Goal: Transaction & Acquisition: Book appointment/travel/reservation

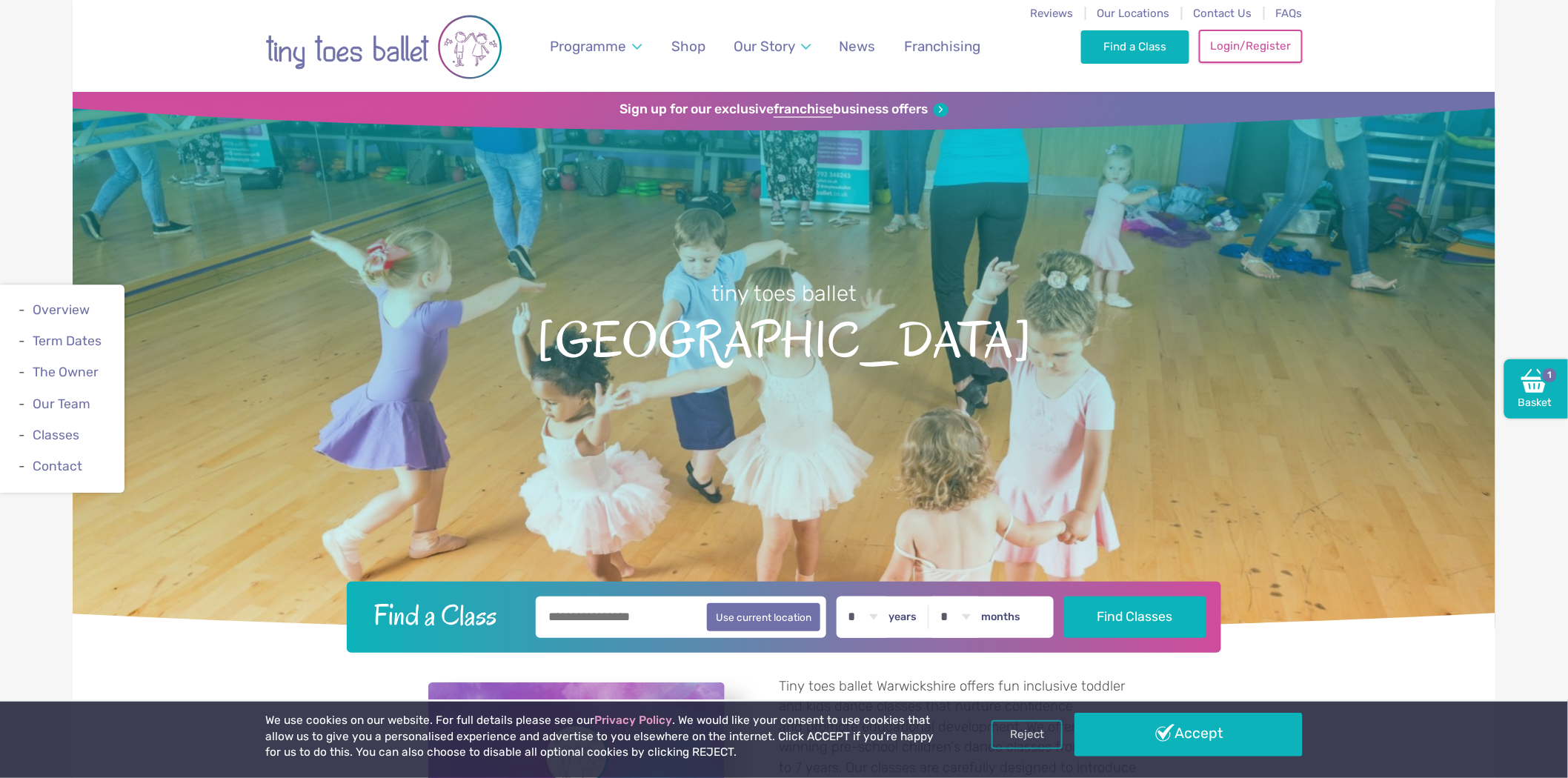
click at [1225, 40] on link "Login/Register" at bounding box center [1250, 45] width 104 height 32
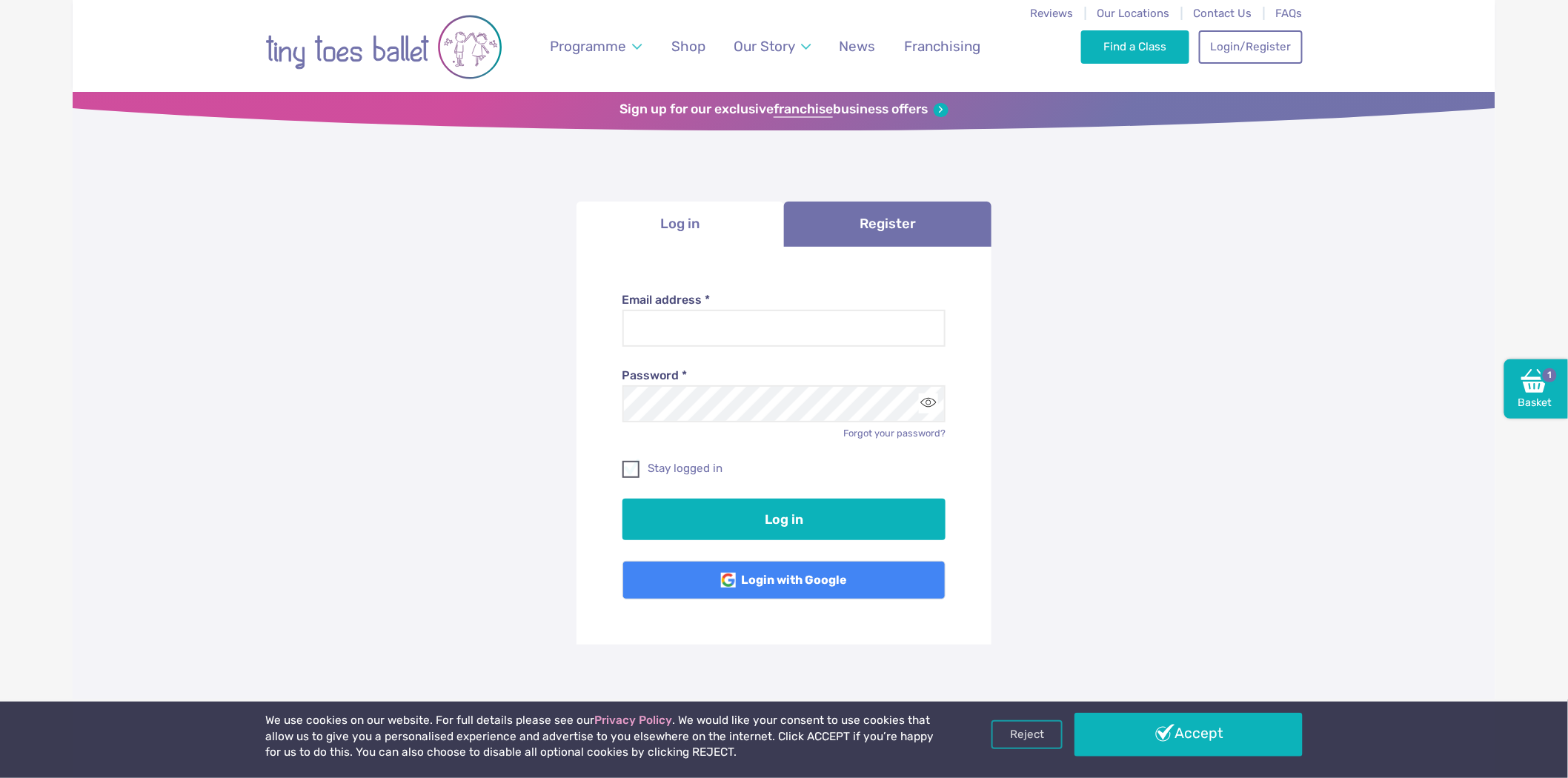
type input "**********"
click at [662, 471] on label "Stay logged in" at bounding box center [784, 468] width 324 height 16
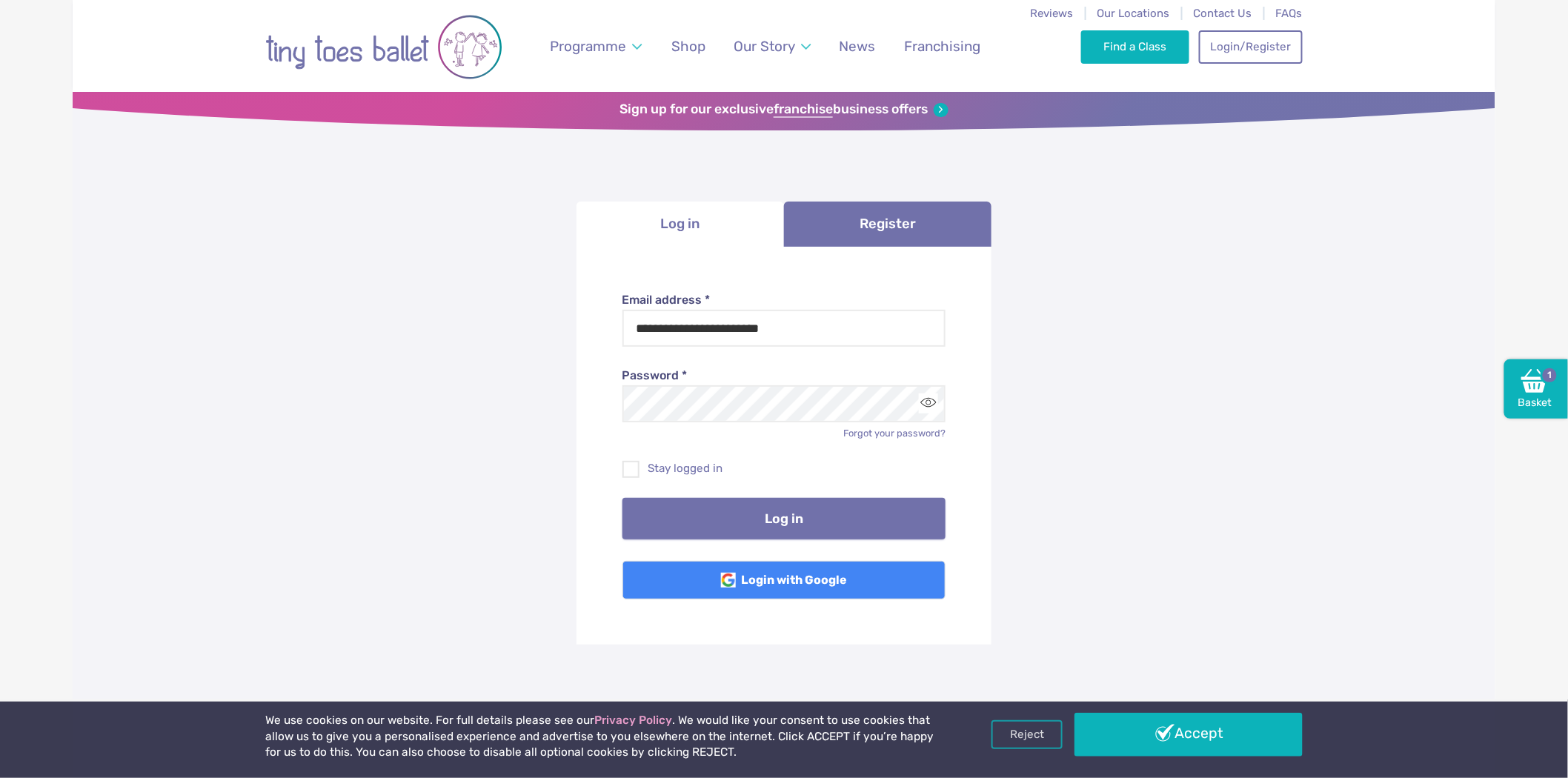
click at [737, 518] on button "Log in" at bounding box center [784, 518] width 324 height 41
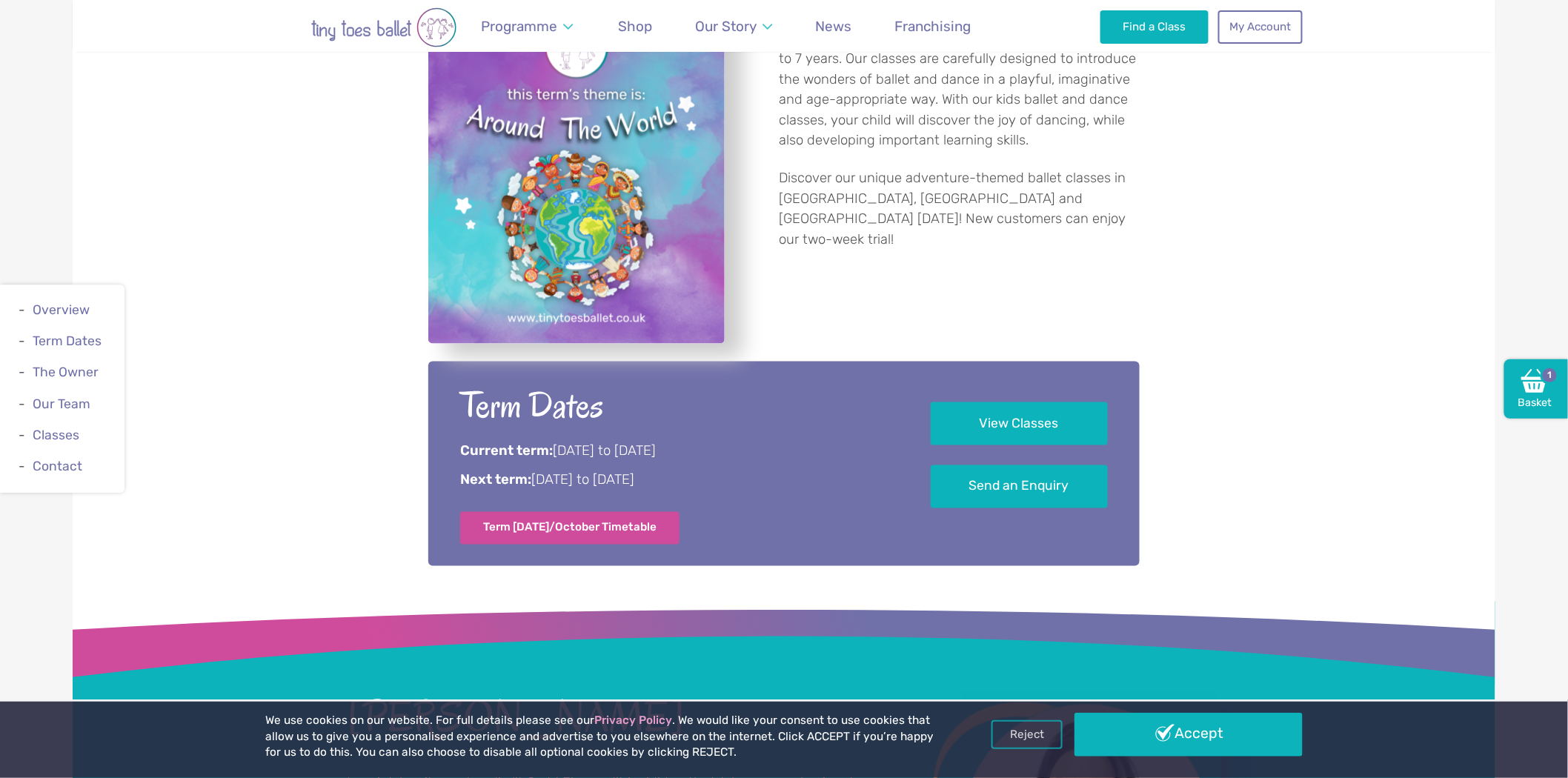
scroll to position [741, 0]
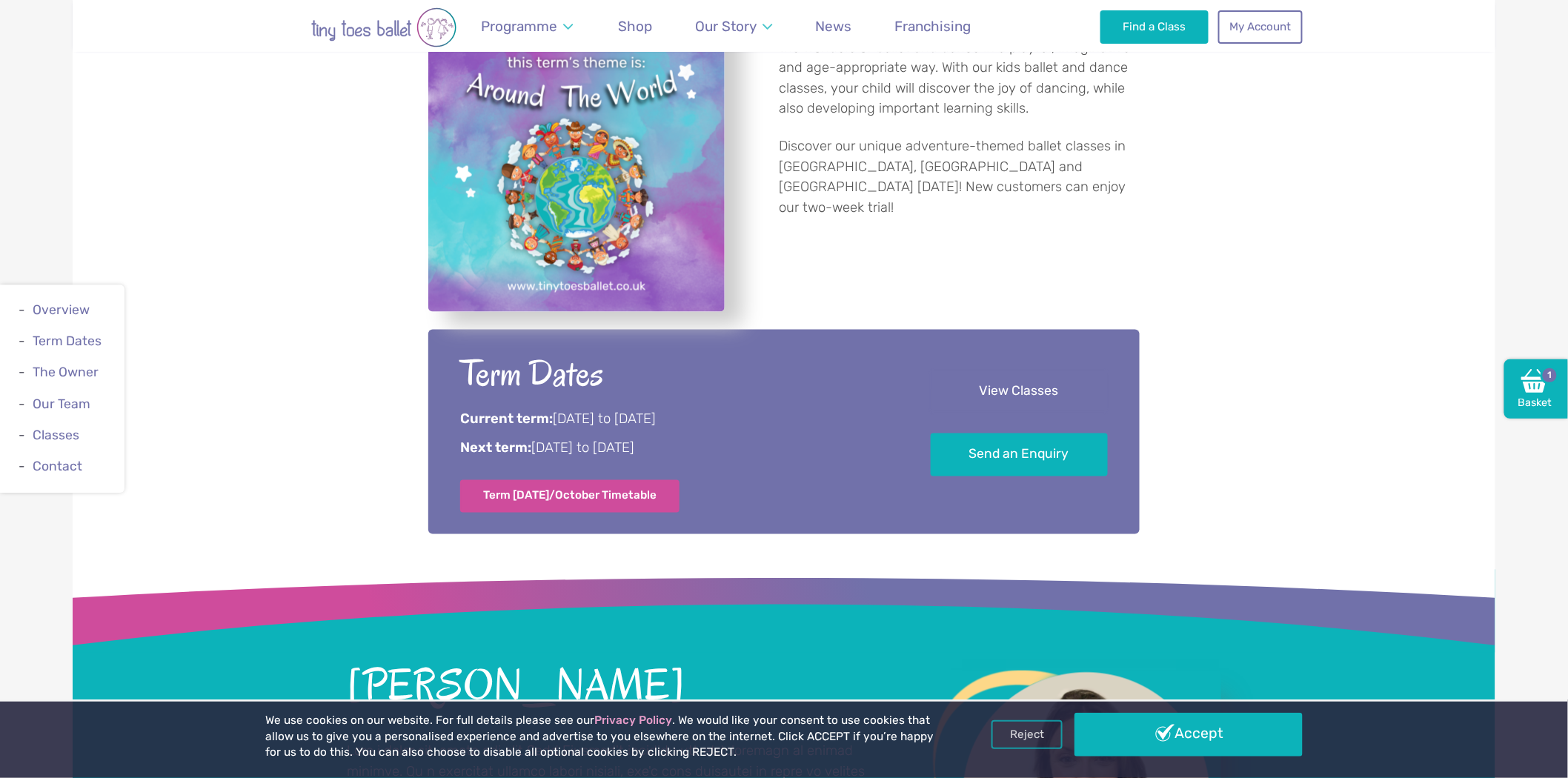
click at [1026, 387] on link "View Classes" at bounding box center [1019, 391] width 177 height 43
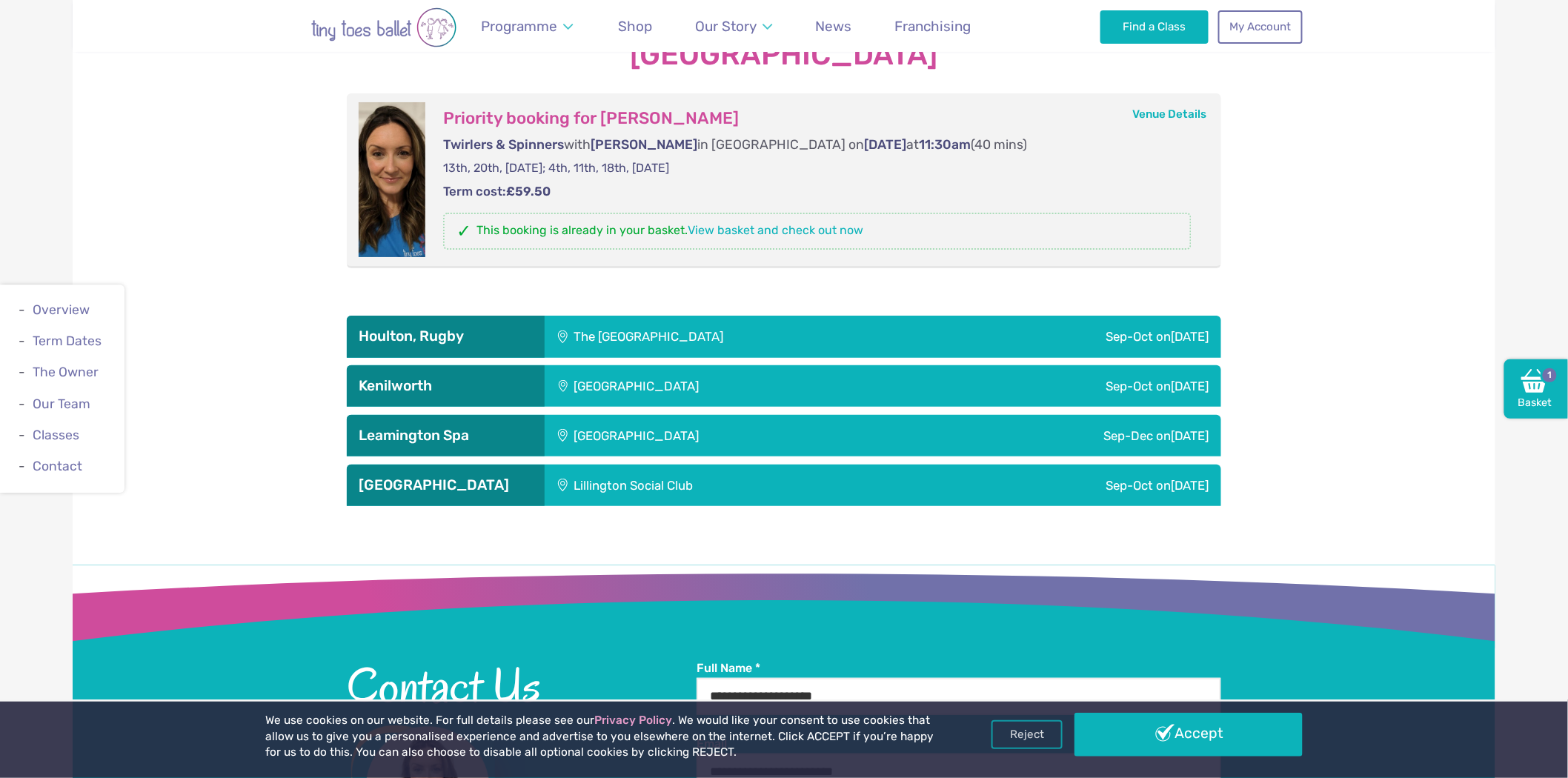
click at [1140, 384] on div "Sep-Oct on Saturday" at bounding box center [1074, 386] width 294 height 41
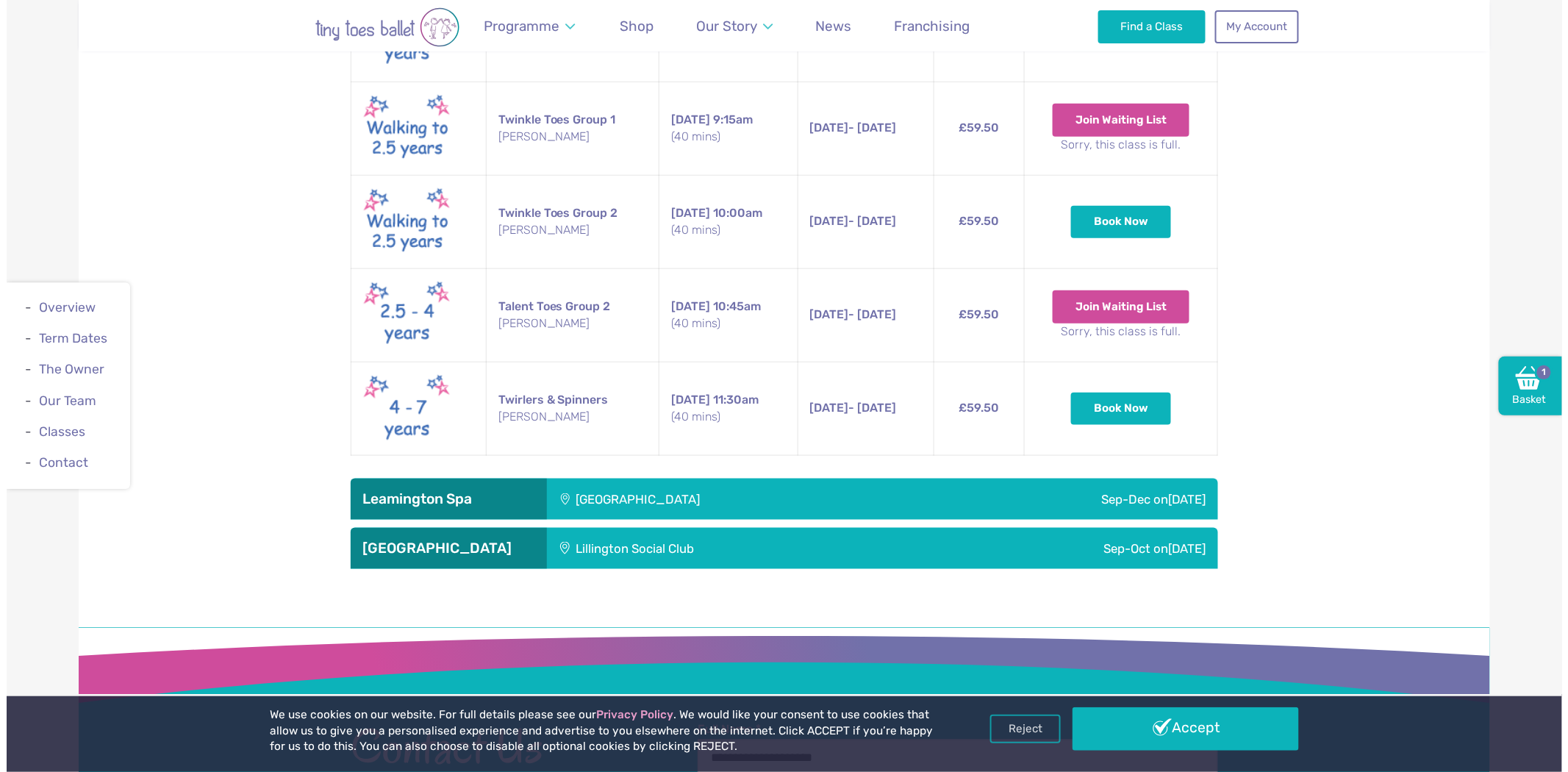
scroll to position [2787, 0]
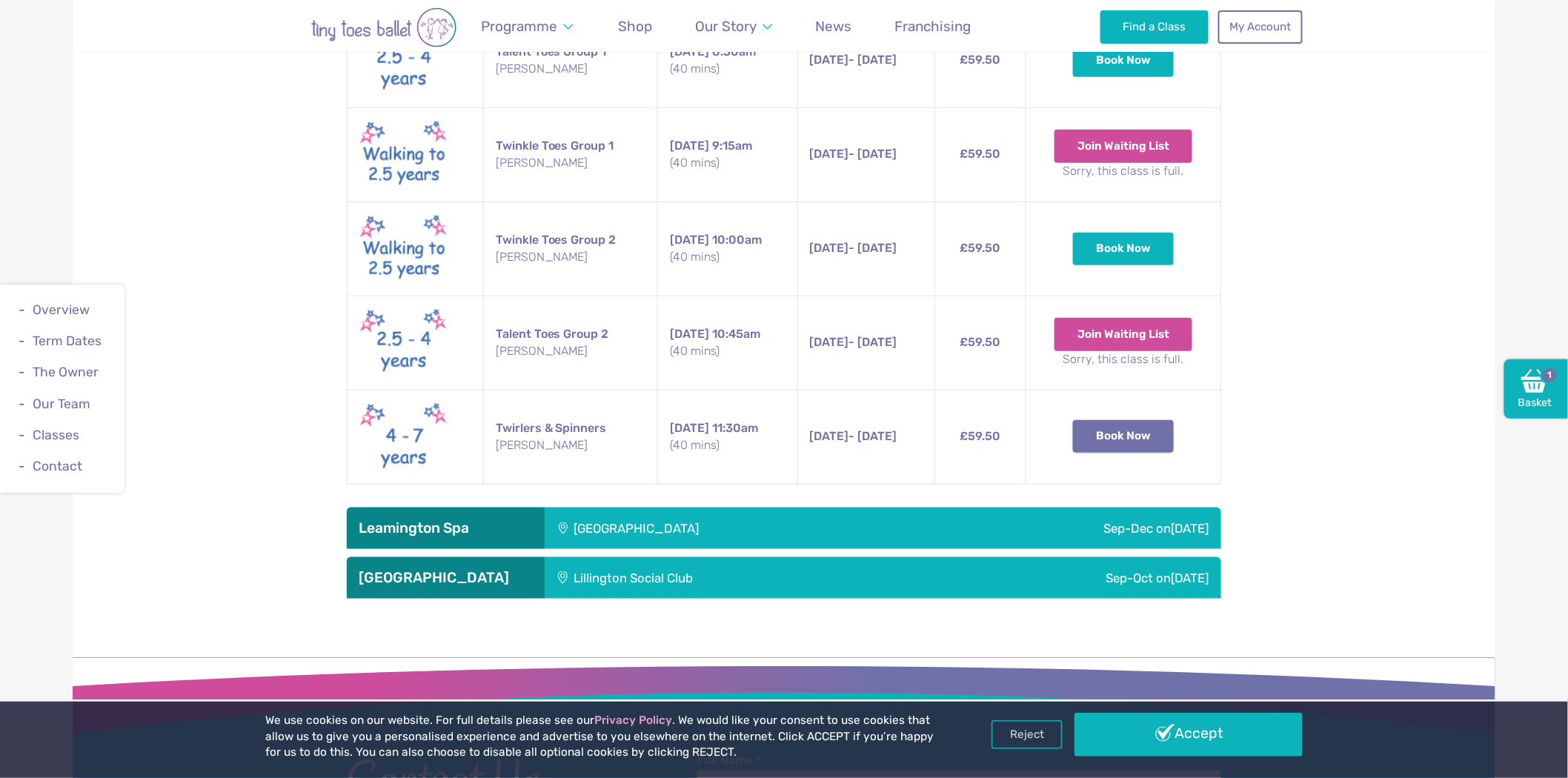
click at [1128, 431] on button "Book Now" at bounding box center [1122, 435] width 100 height 32
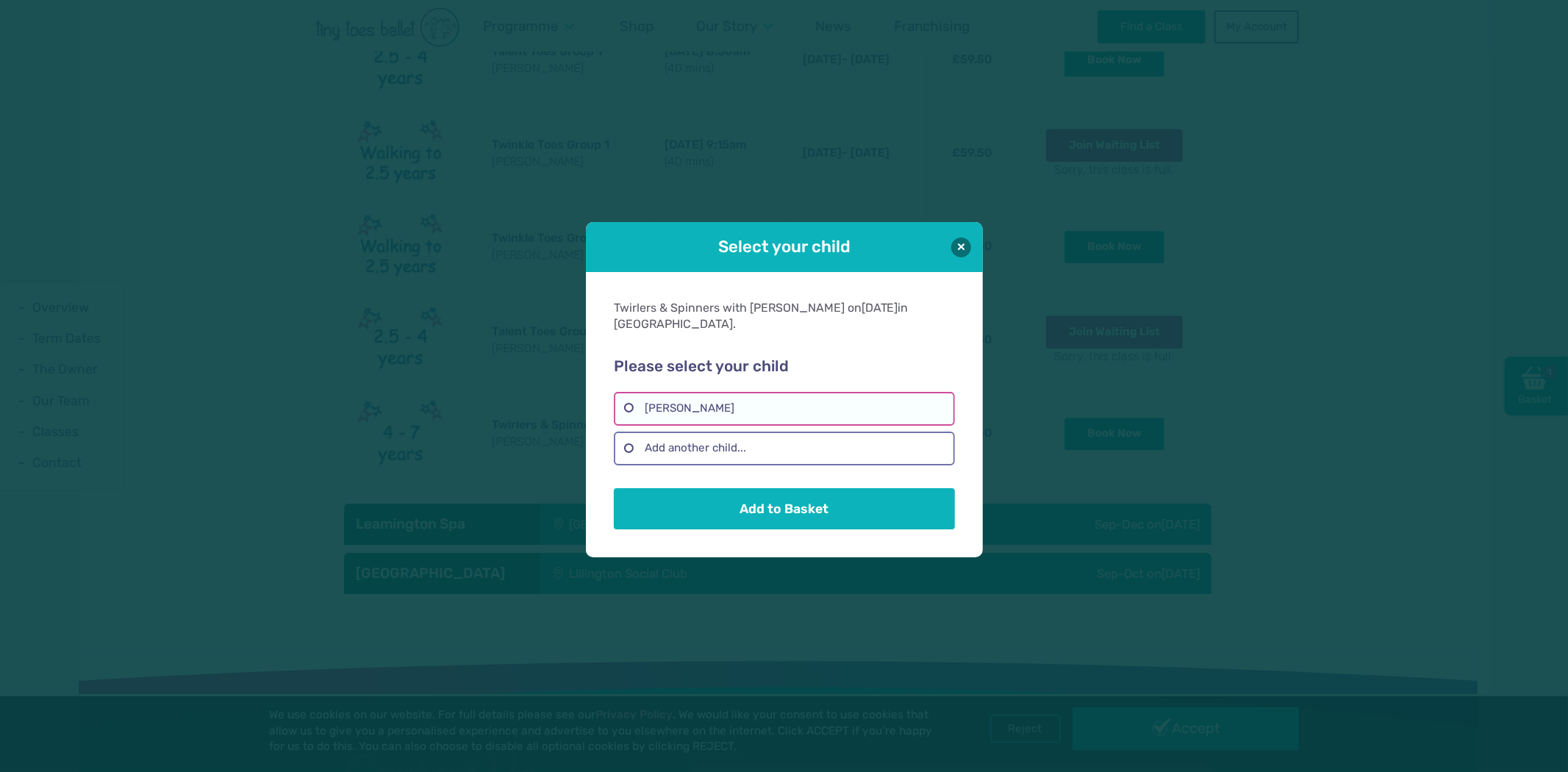
click at [628, 408] on label "Irah Varma Pathapati" at bounding box center [784, 408] width 341 height 34
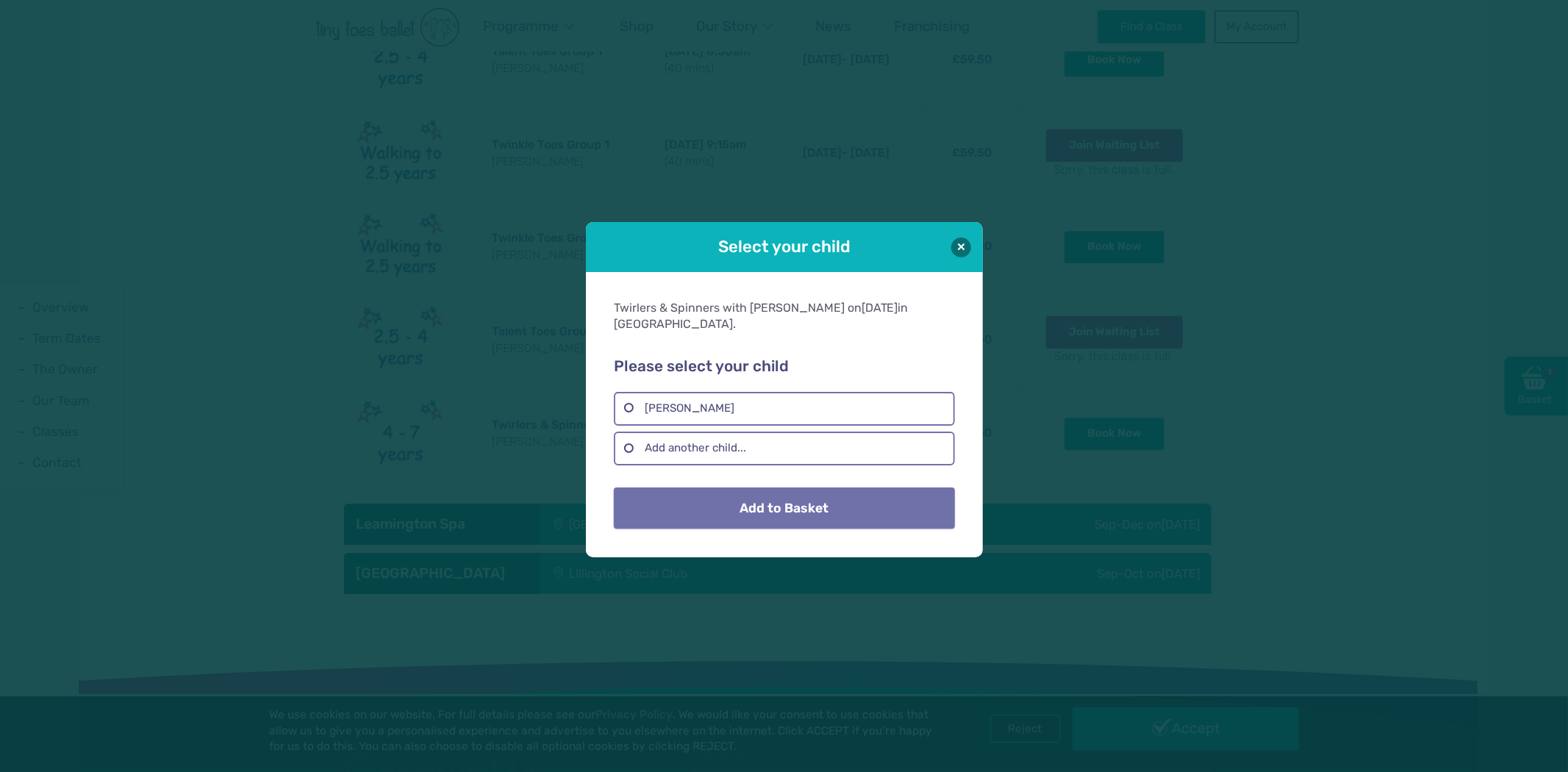
click at [792, 512] on button "Add to Basket" at bounding box center [784, 507] width 341 height 41
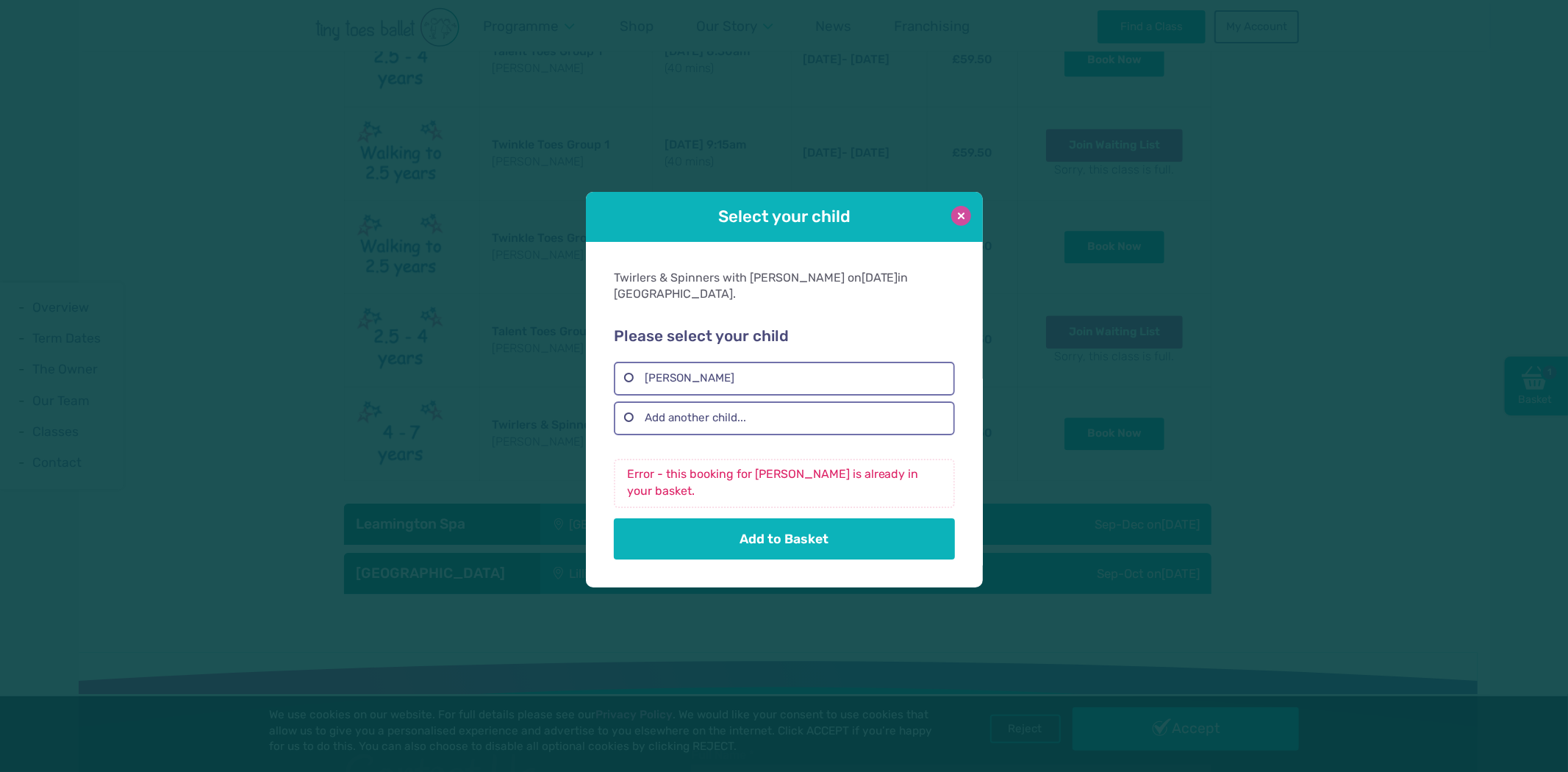
click at [961, 224] on button at bounding box center [961, 216] width 20 height 20
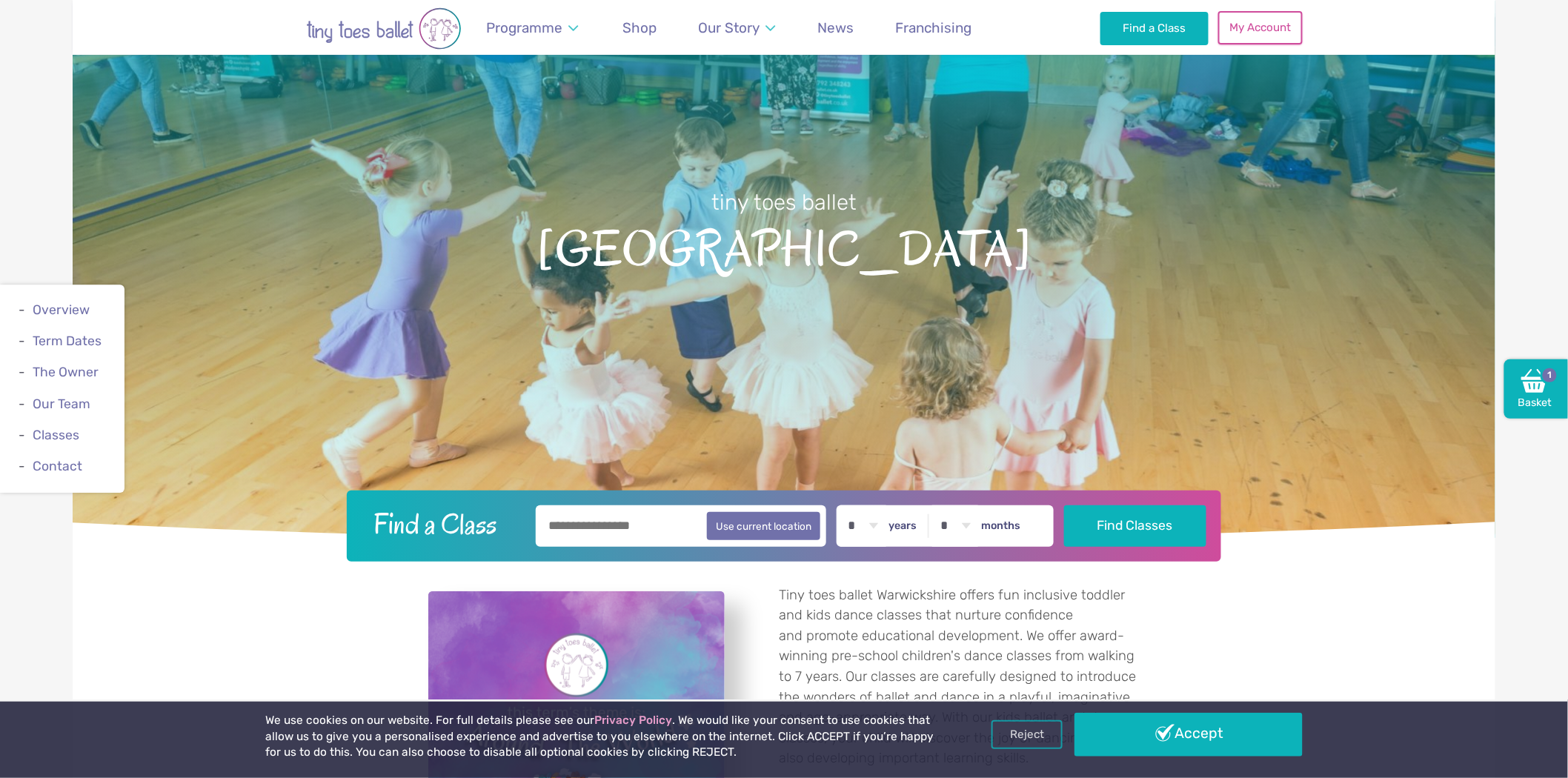
scroll to position [0, 0]
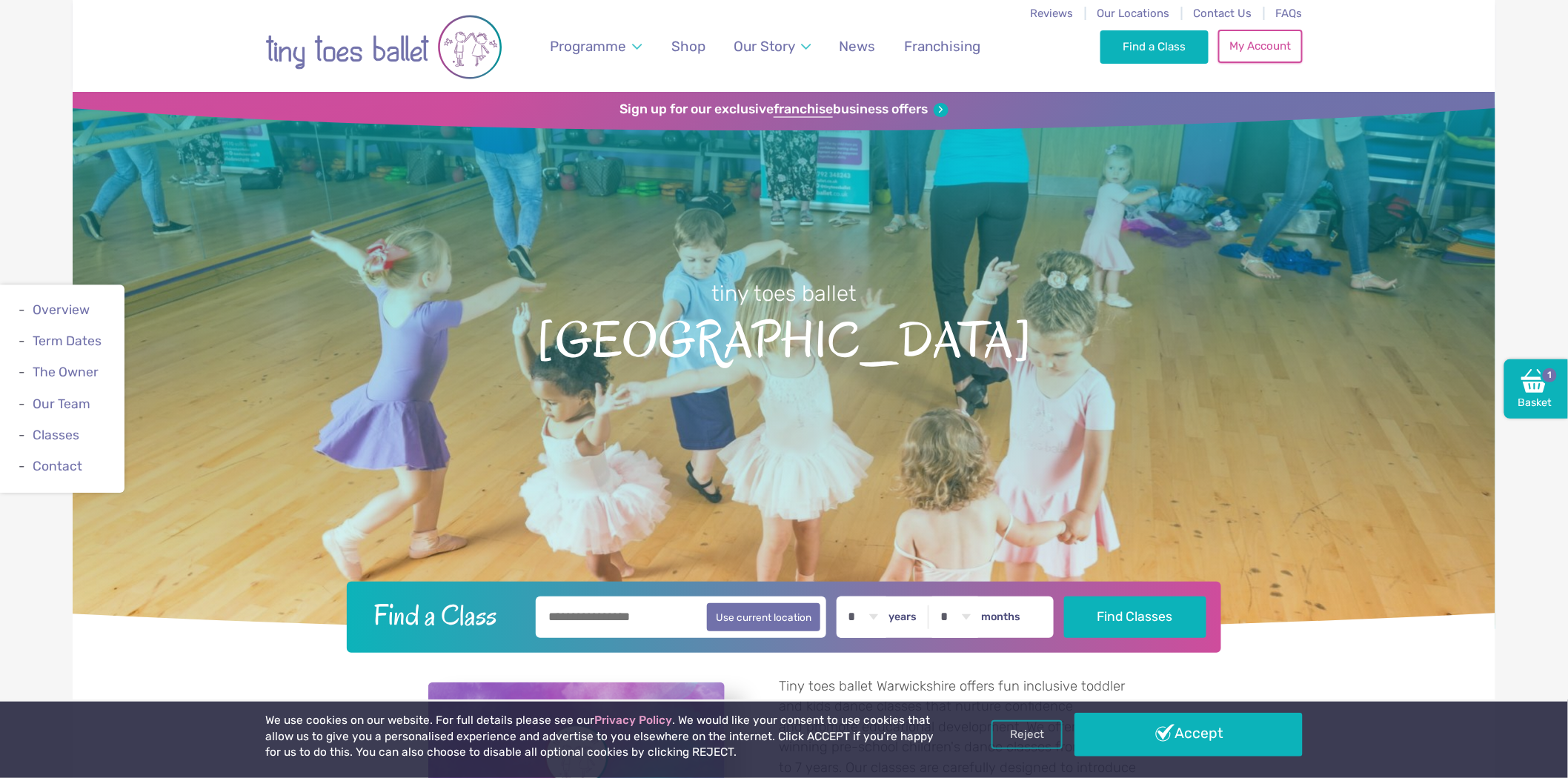
click at [1253, 41] on link "My Account" at bounding box center [1260, 45] width 85 height 32
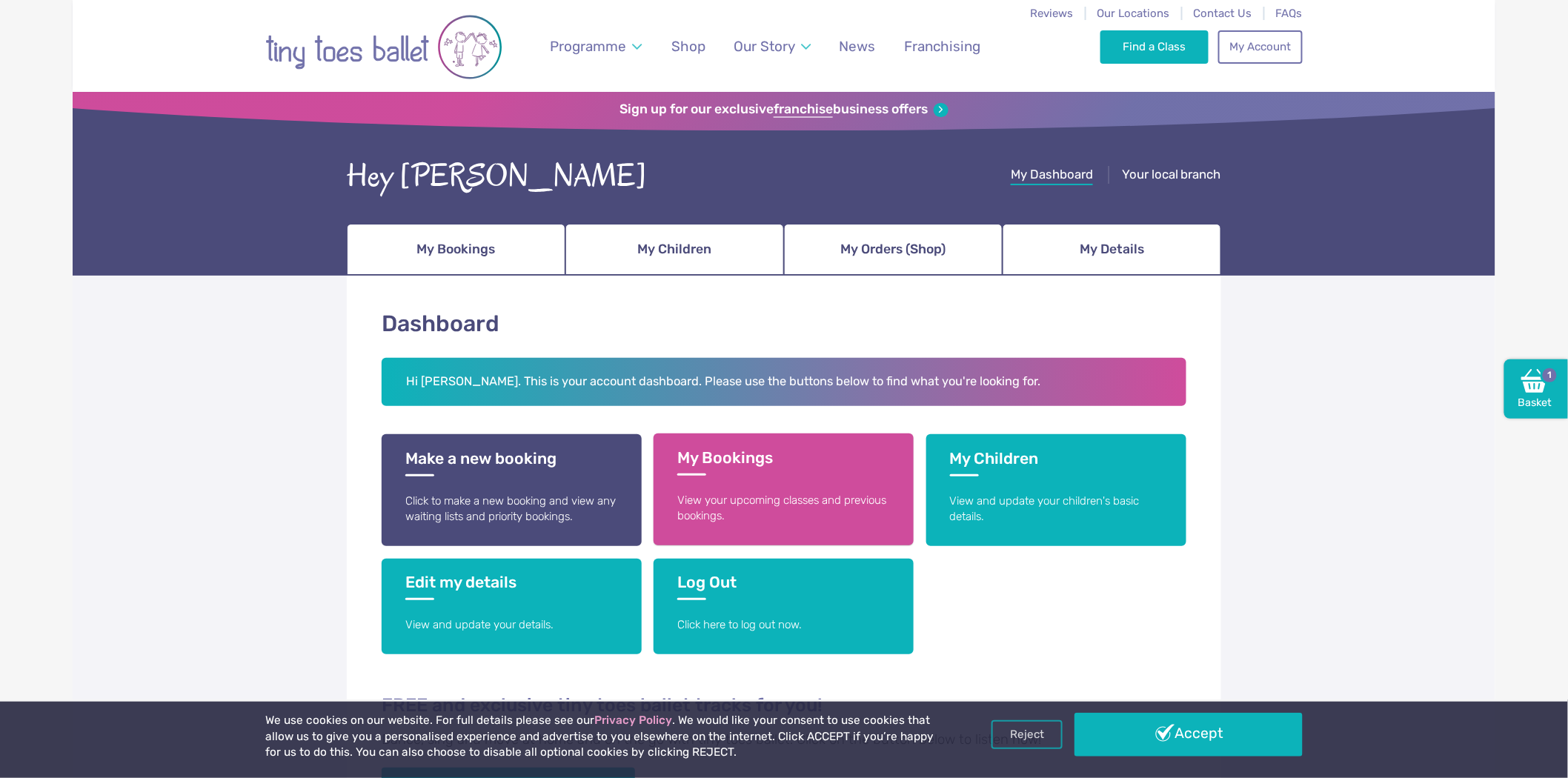
click at [779, 460] on h3 "My Bookings" at bounding box center [783, 462] width 213 height 28
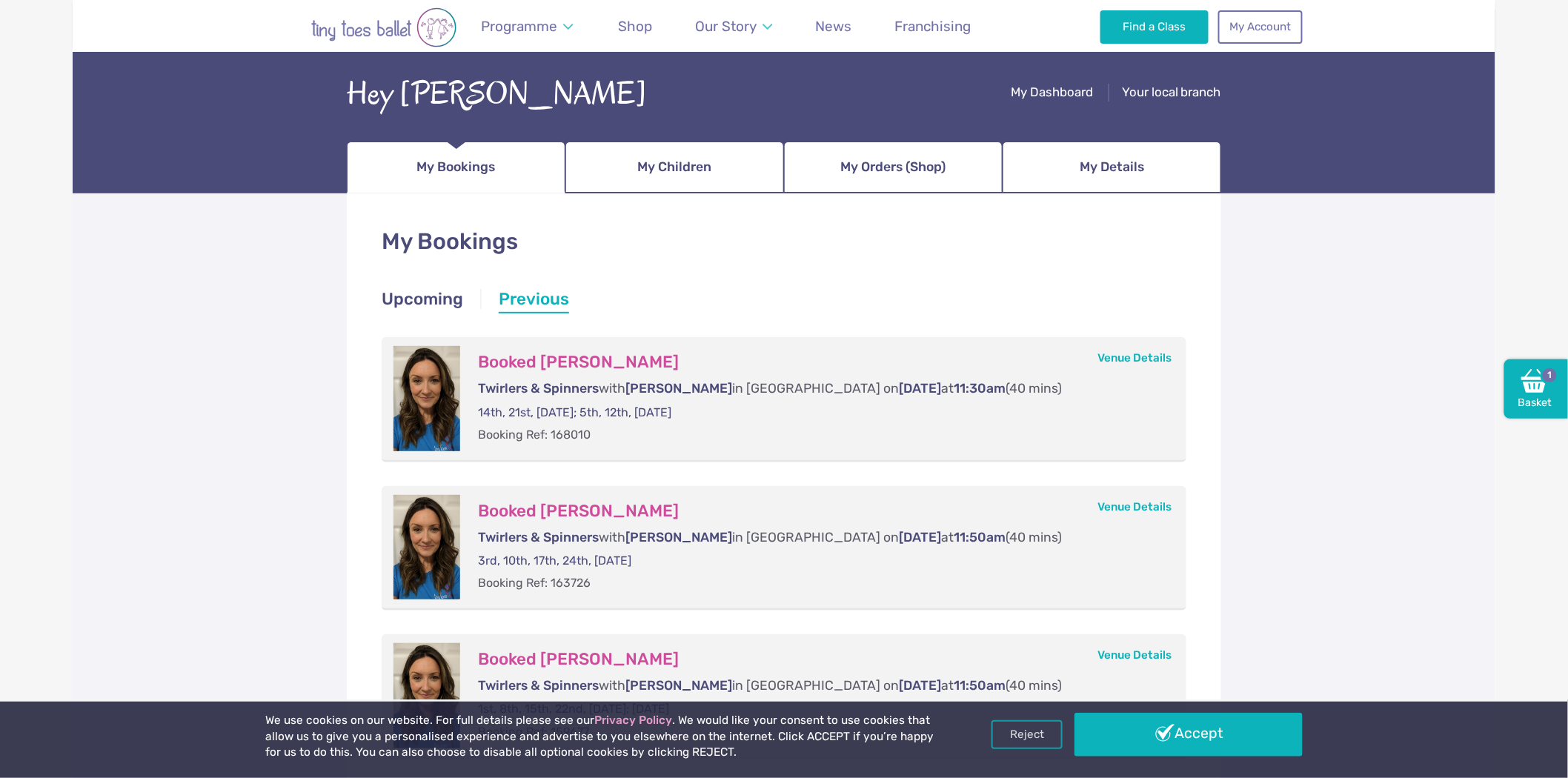
scroll to position [165, 0]
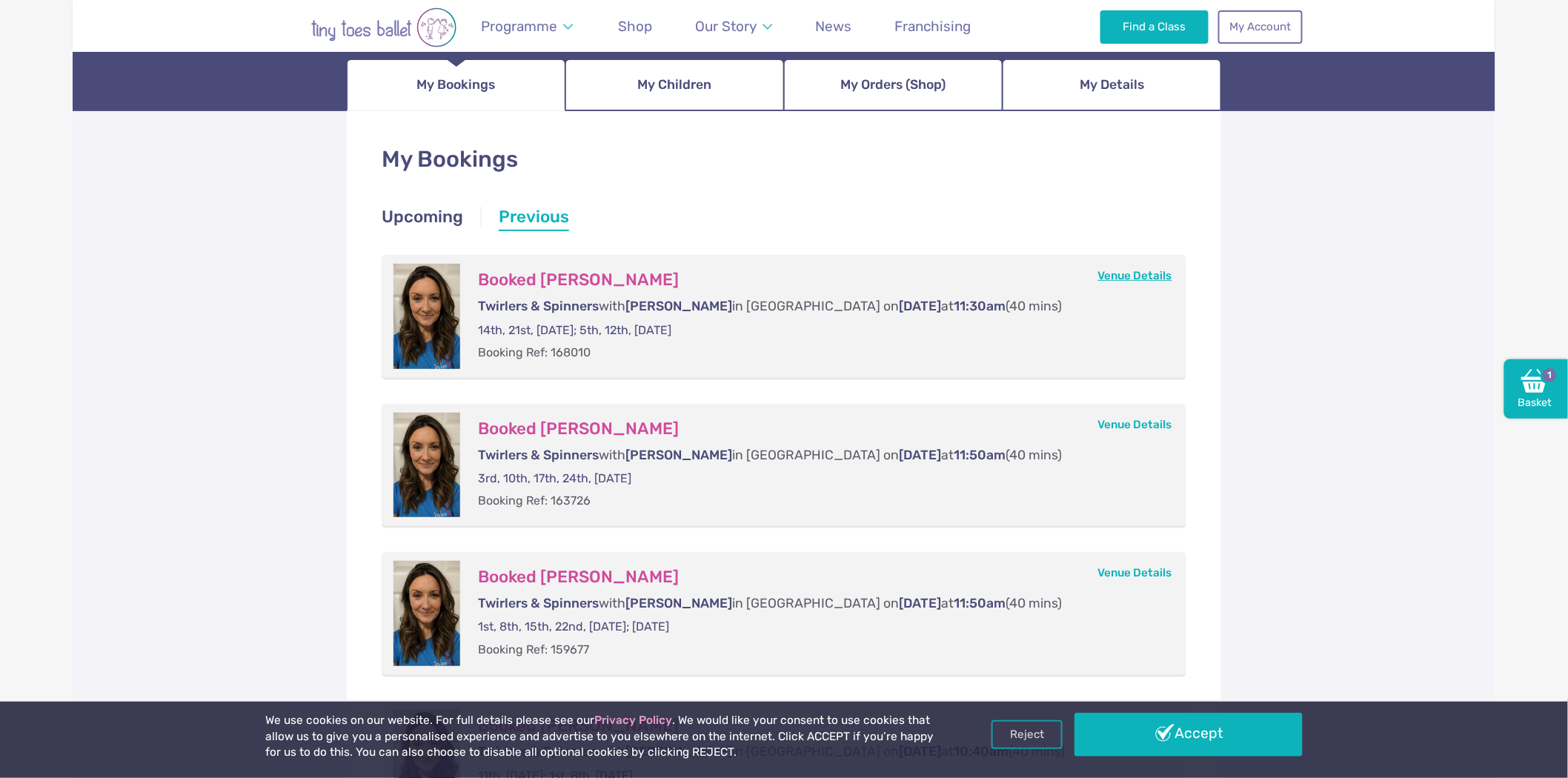
click at [1151, 269] on link "Venue Details" at bounding box center [1135, 275] width 74 height 13
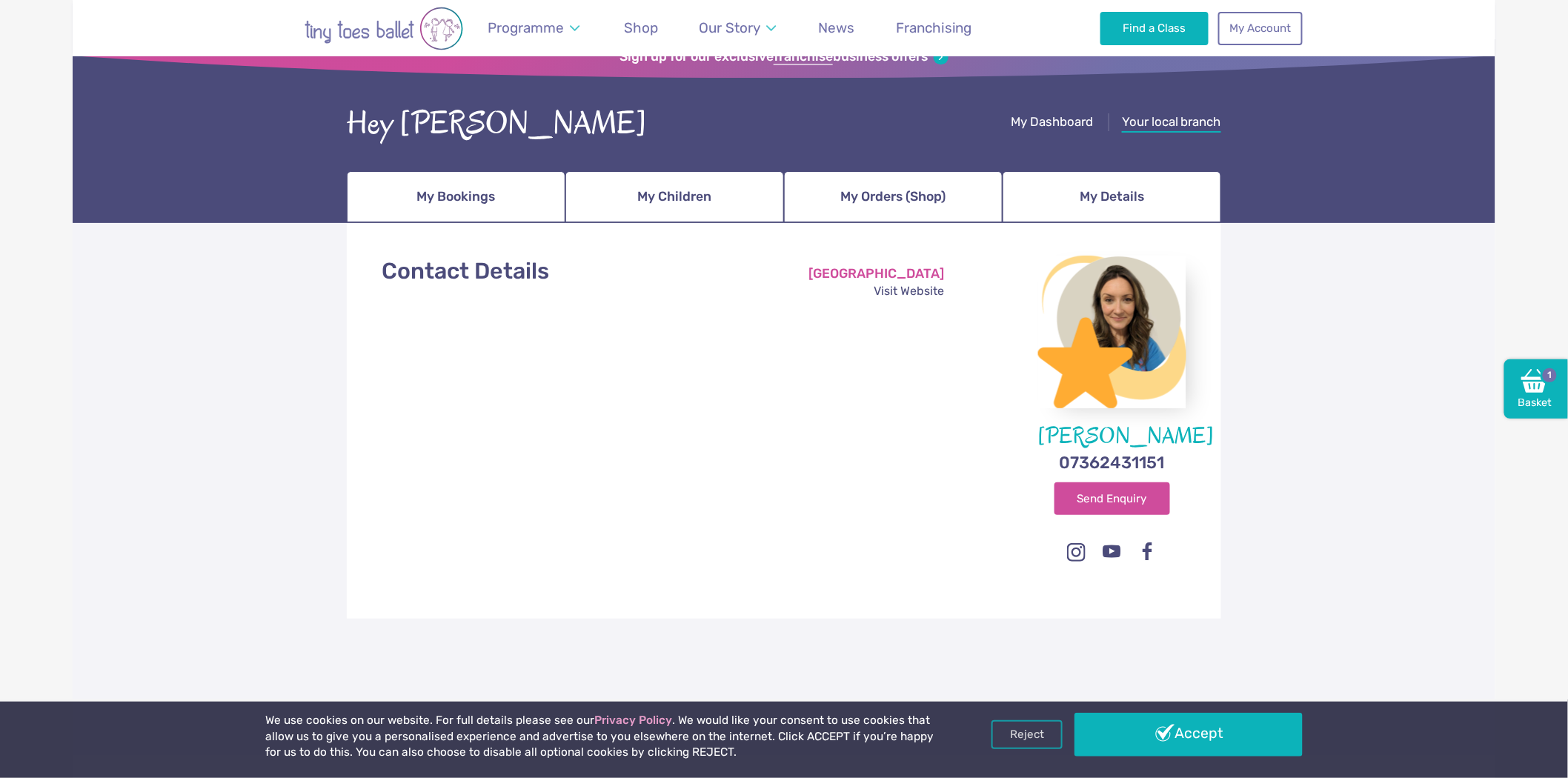
scroll to position [82, 0]
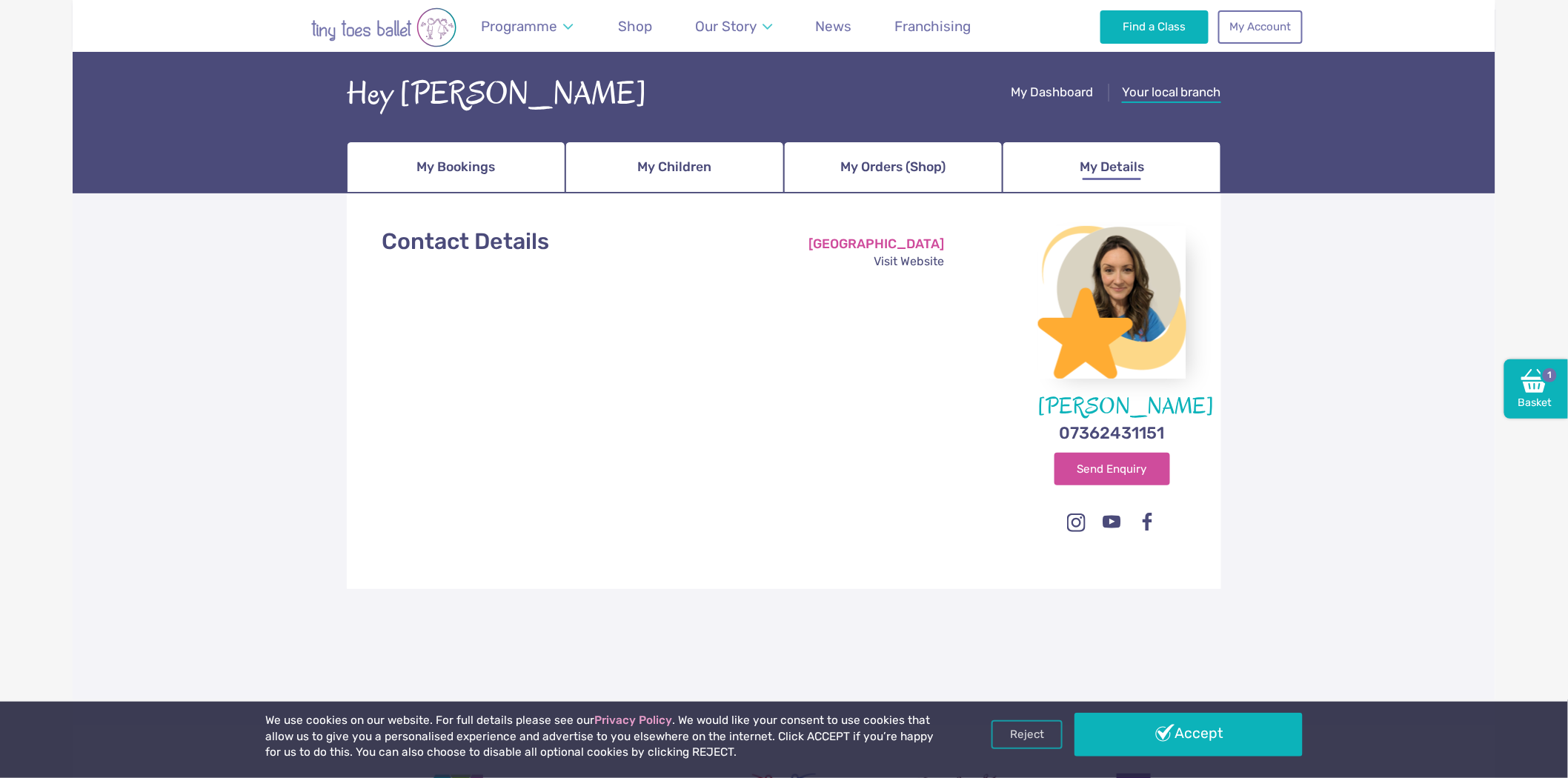
click at [1109, 165] on span "My Details" at bounding box center [1111, 167] width 64 height 26
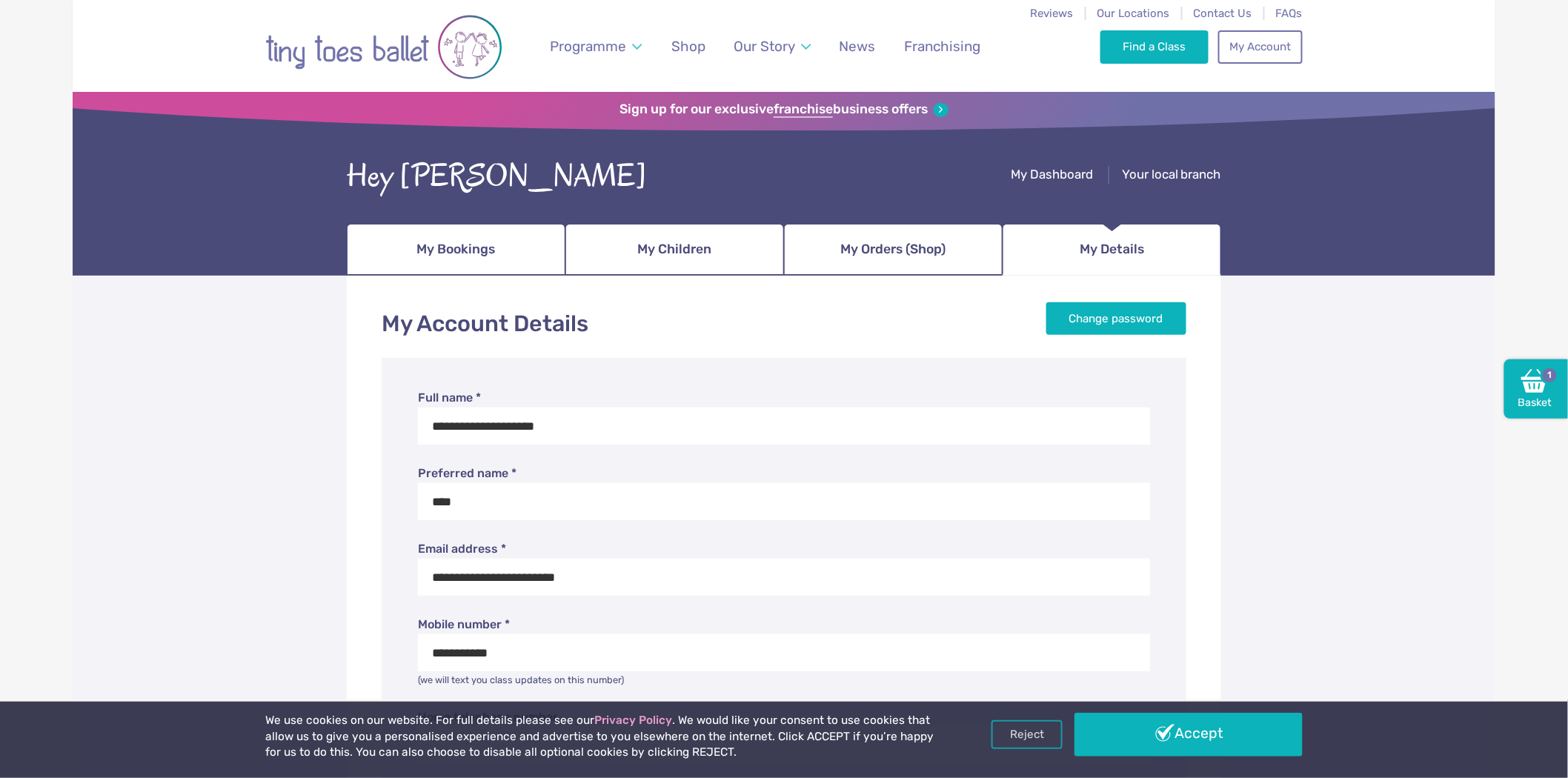
click at [1068, 163] on ul "My Dashboard Your local branch" at bounding box center [1116, 168] width 211 height 29
click at [1072, 180] on span "My Dashboard" at bounding box center [1051, 174] width 82 height 15
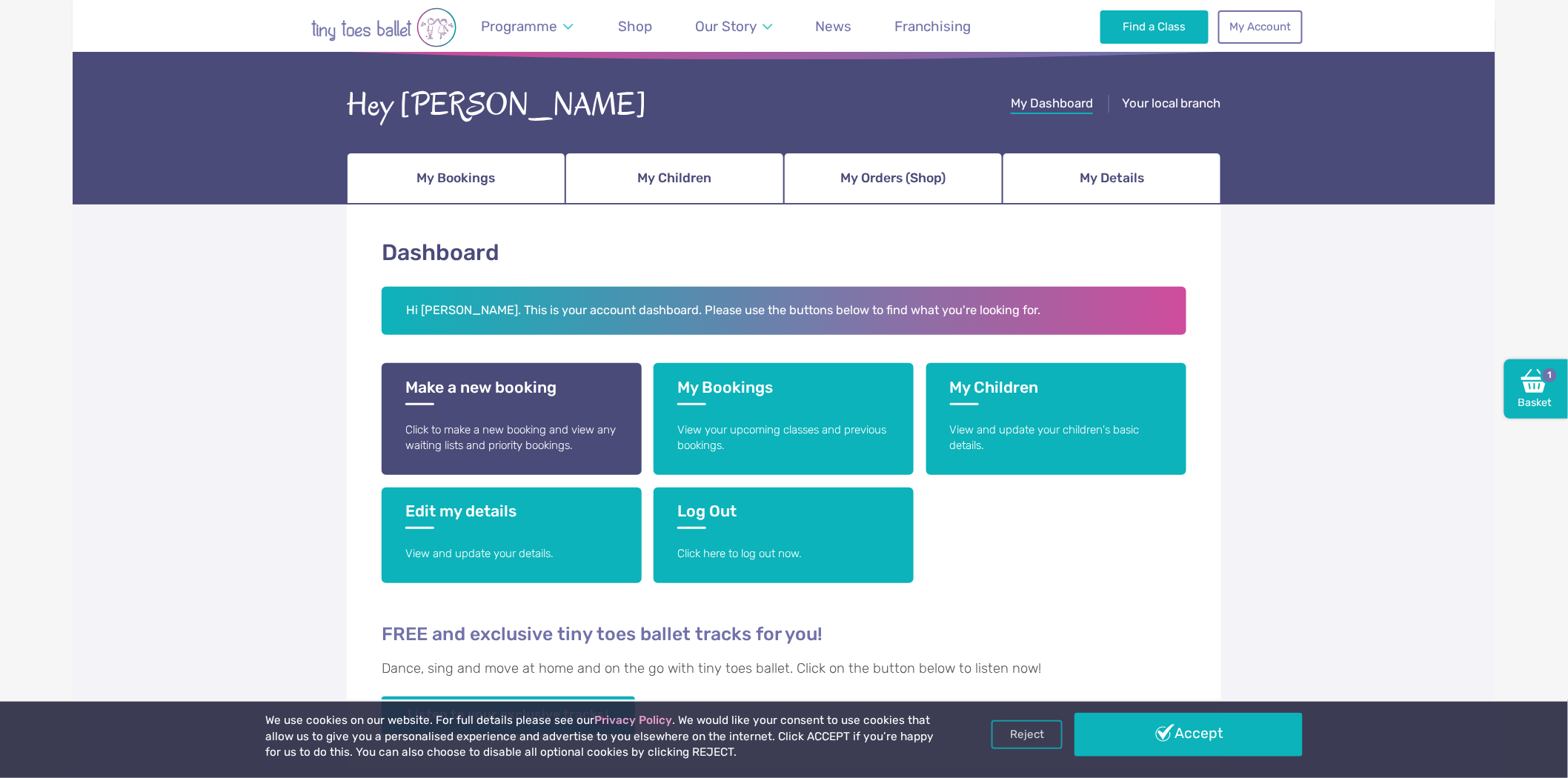
scroll to position [165, 0]
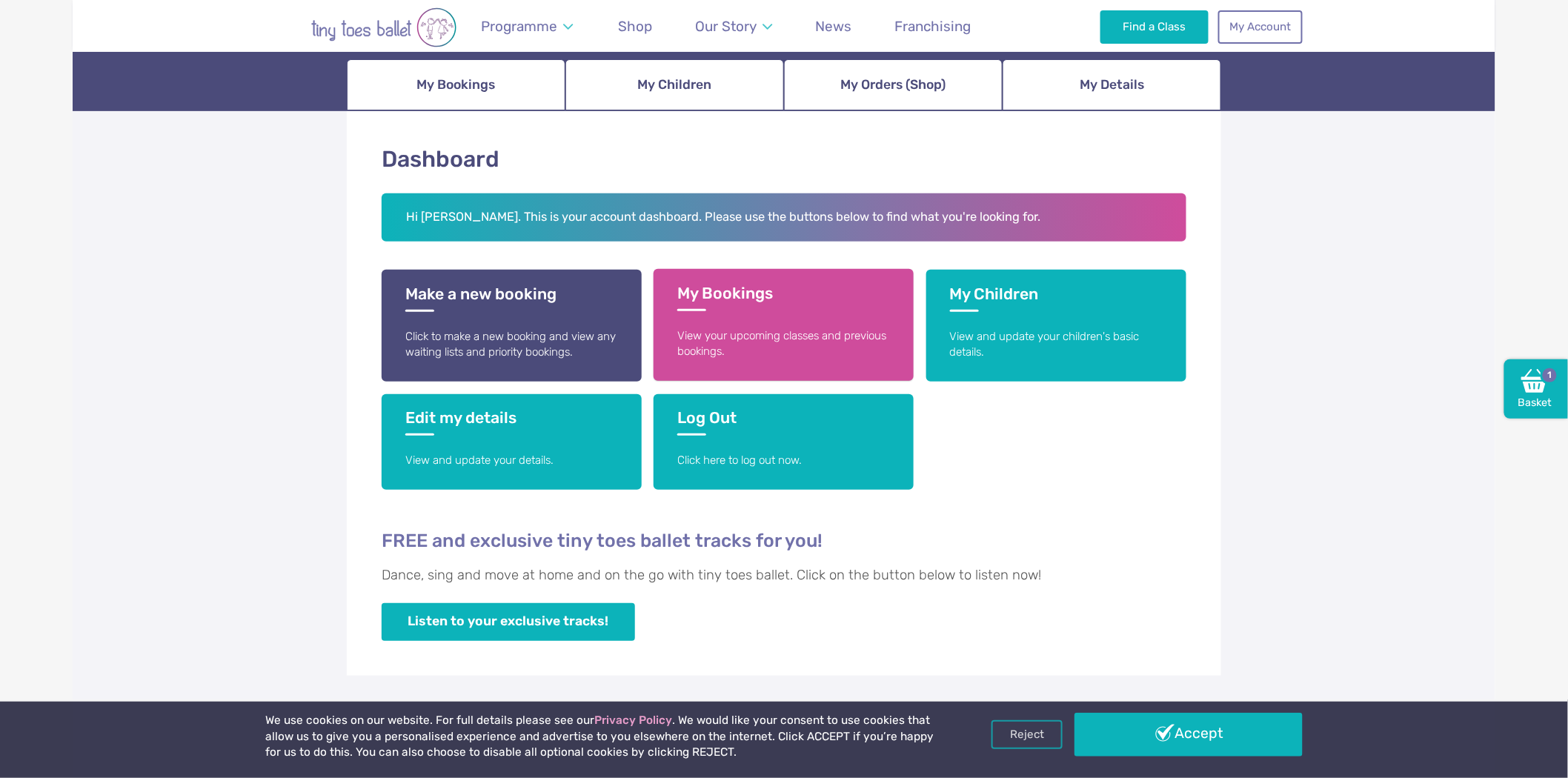
click at [686, 355] on p "View your upcoming classes and previous bookings." at bounding box center [783, 343] width 213 height 32
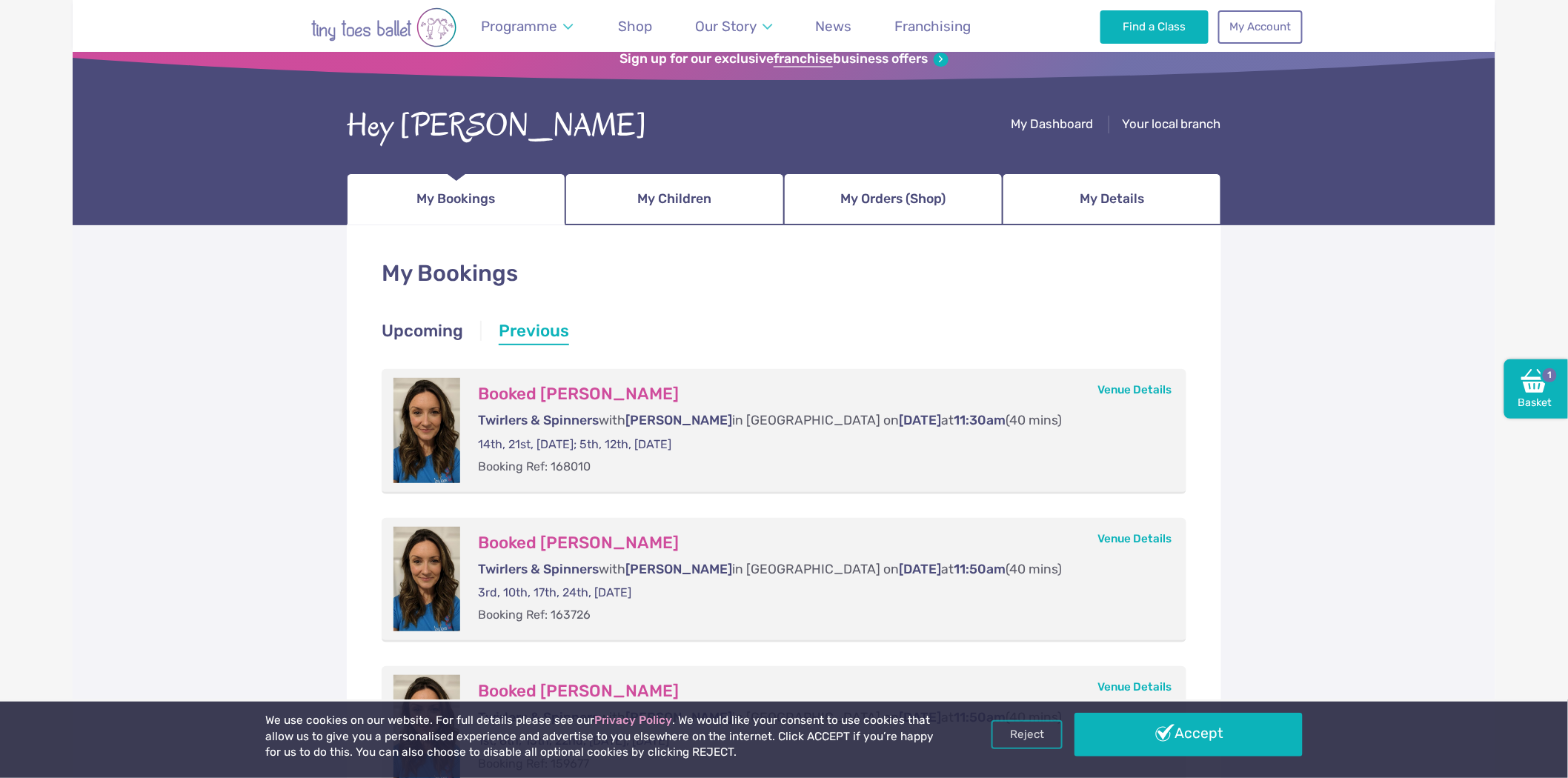
scroll to position [165, 0]
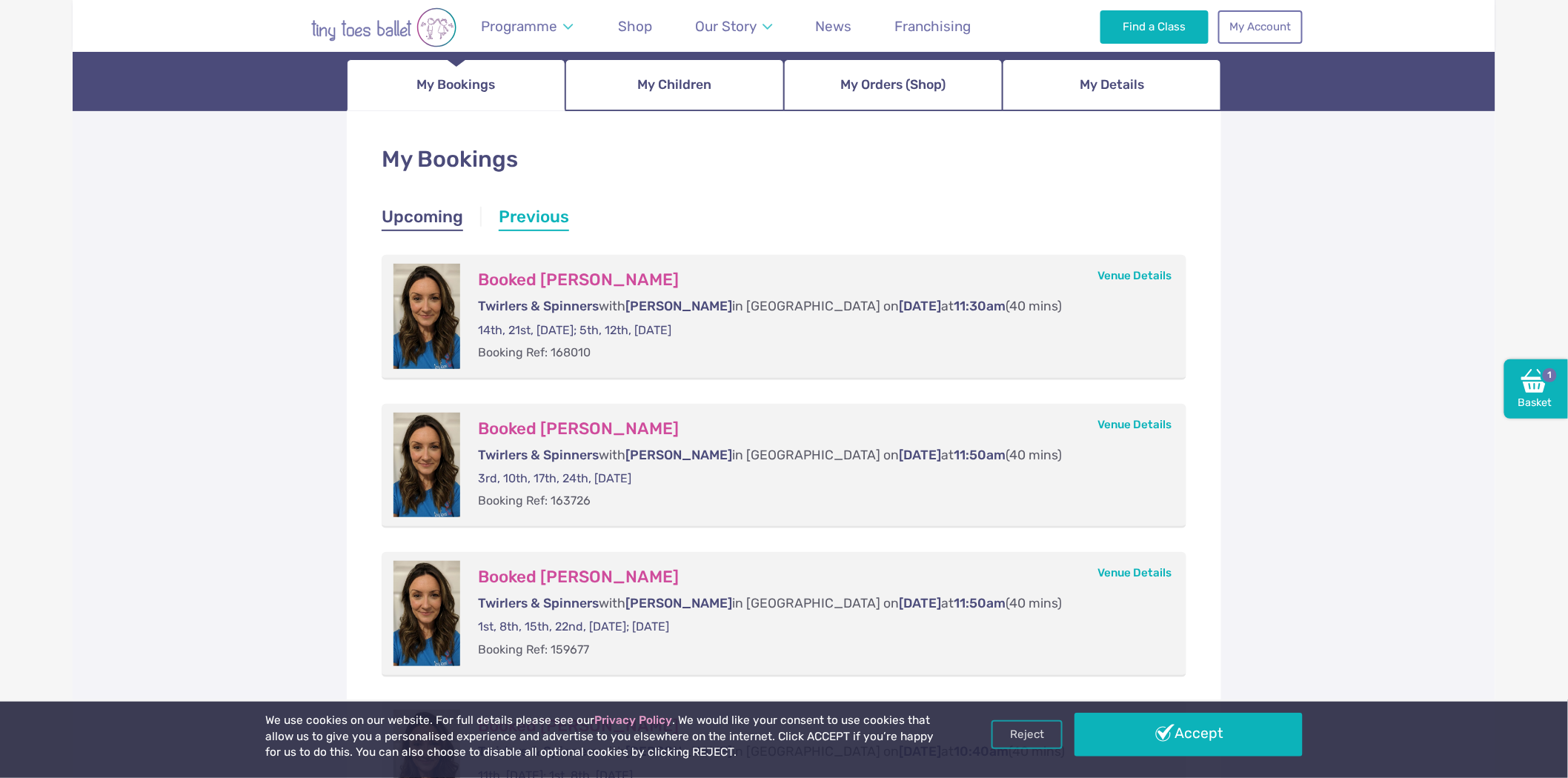
click at [453, 218] on link "Upcoming" at bounding box center [422, 218] width 82 height 27
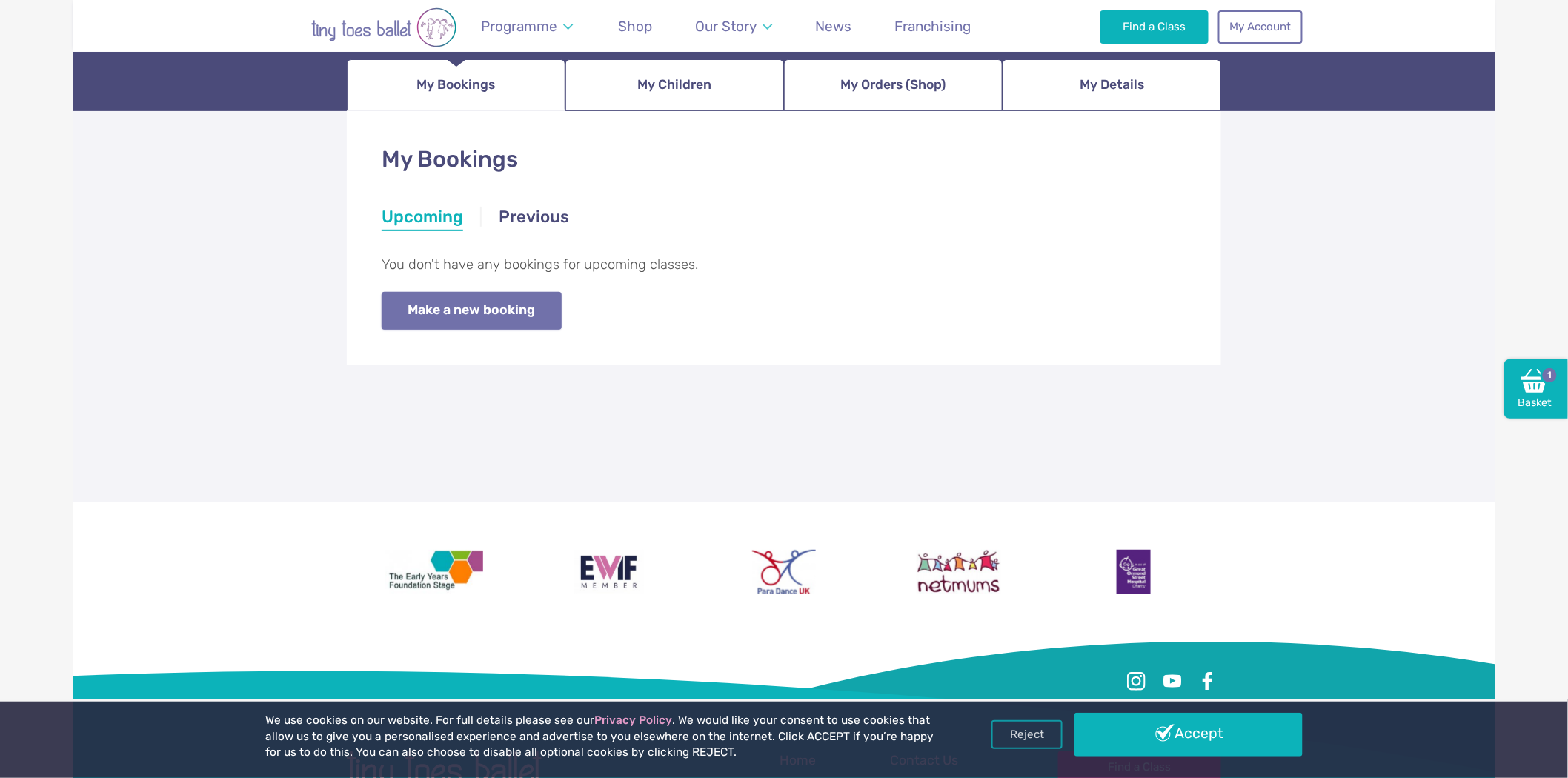
click at [524, 311] on link "Make a new booking" at bounding box center [471, 310] width 180 height 38
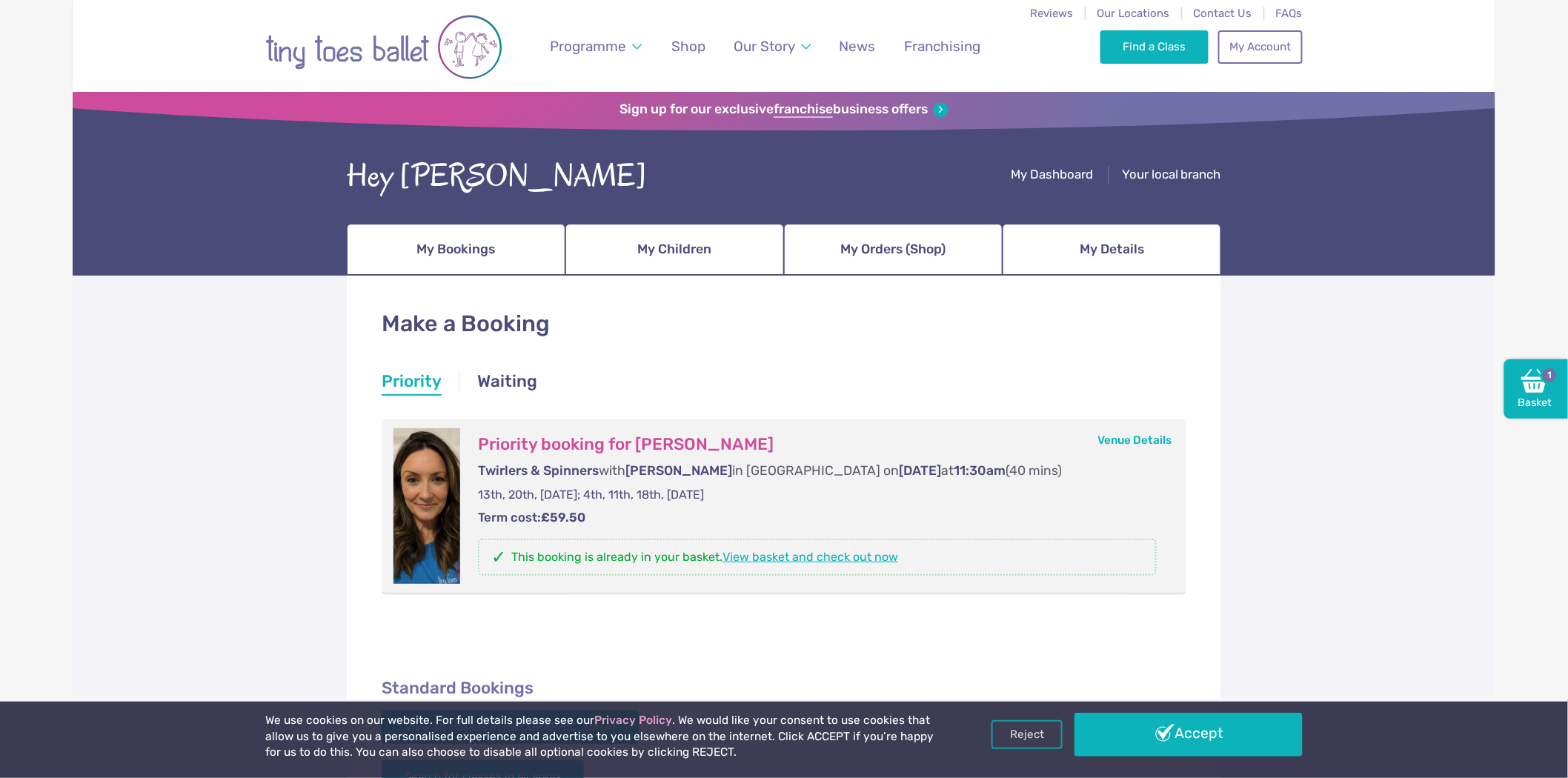
click at [761, 554] on link "View basket and check out now" at bounding box center [810, 556] width 176 height 14
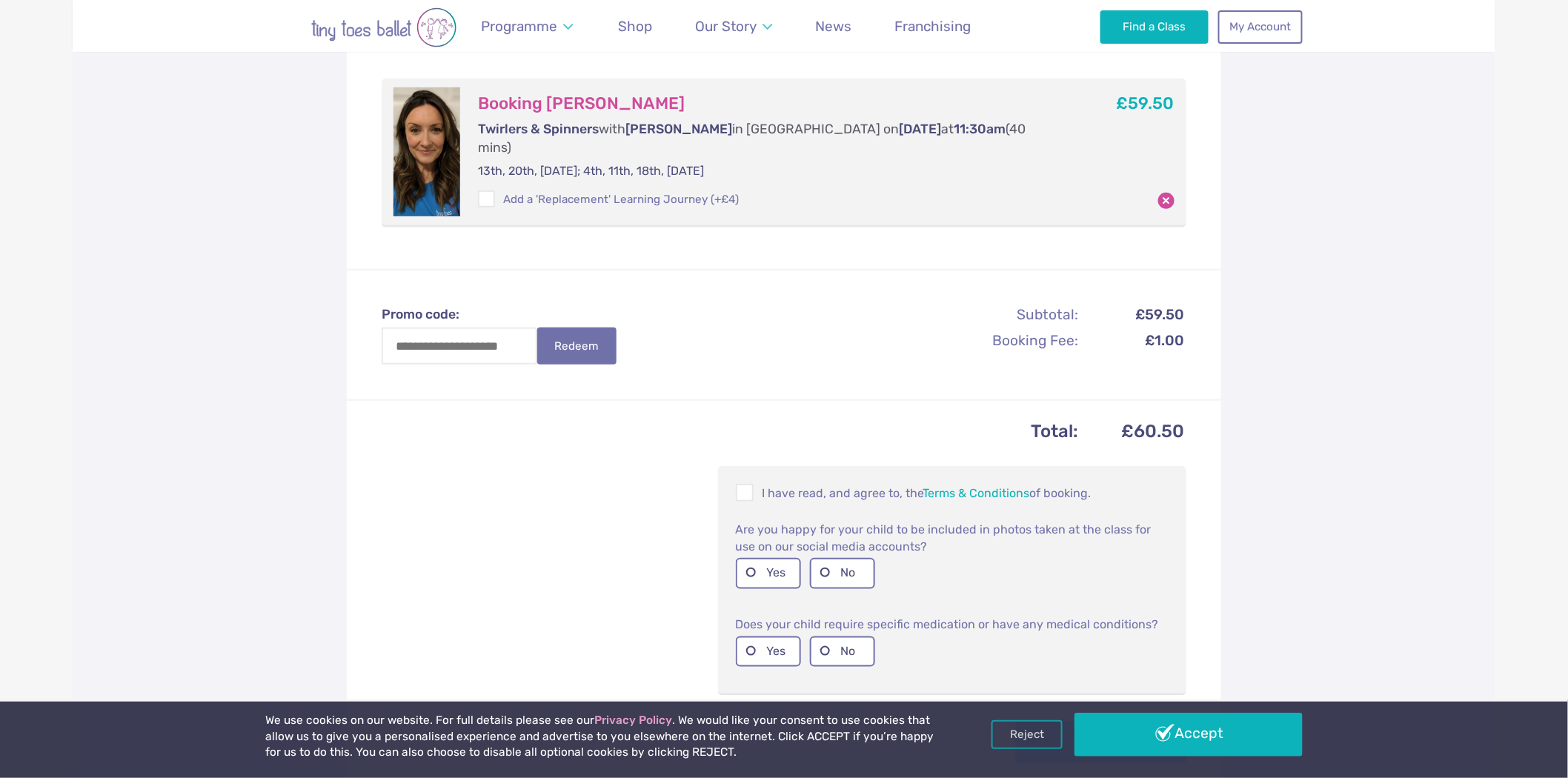
scroll to position [329, 0]
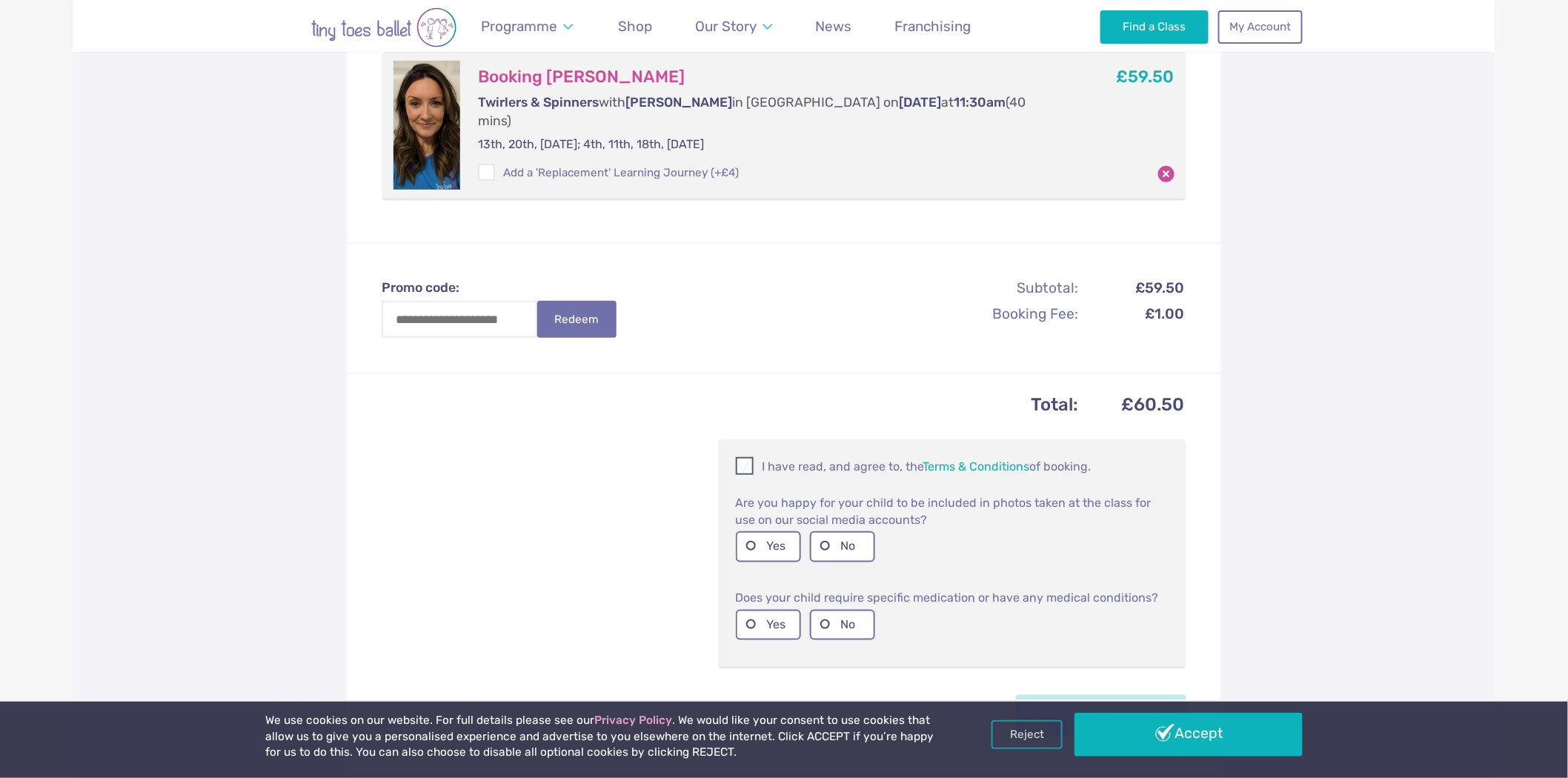
click at [758, 457] on p "I have read, and agree to, the Terms & Conditions of booking." at bounding box center [952, 465] width 433 height 17
click at [754, 531] on label "Yes" at bounding box center [768, 546] width 65 height 30
click at [749, 610] on label "Yes" at bounding box center [768, 624] width 65 height 30
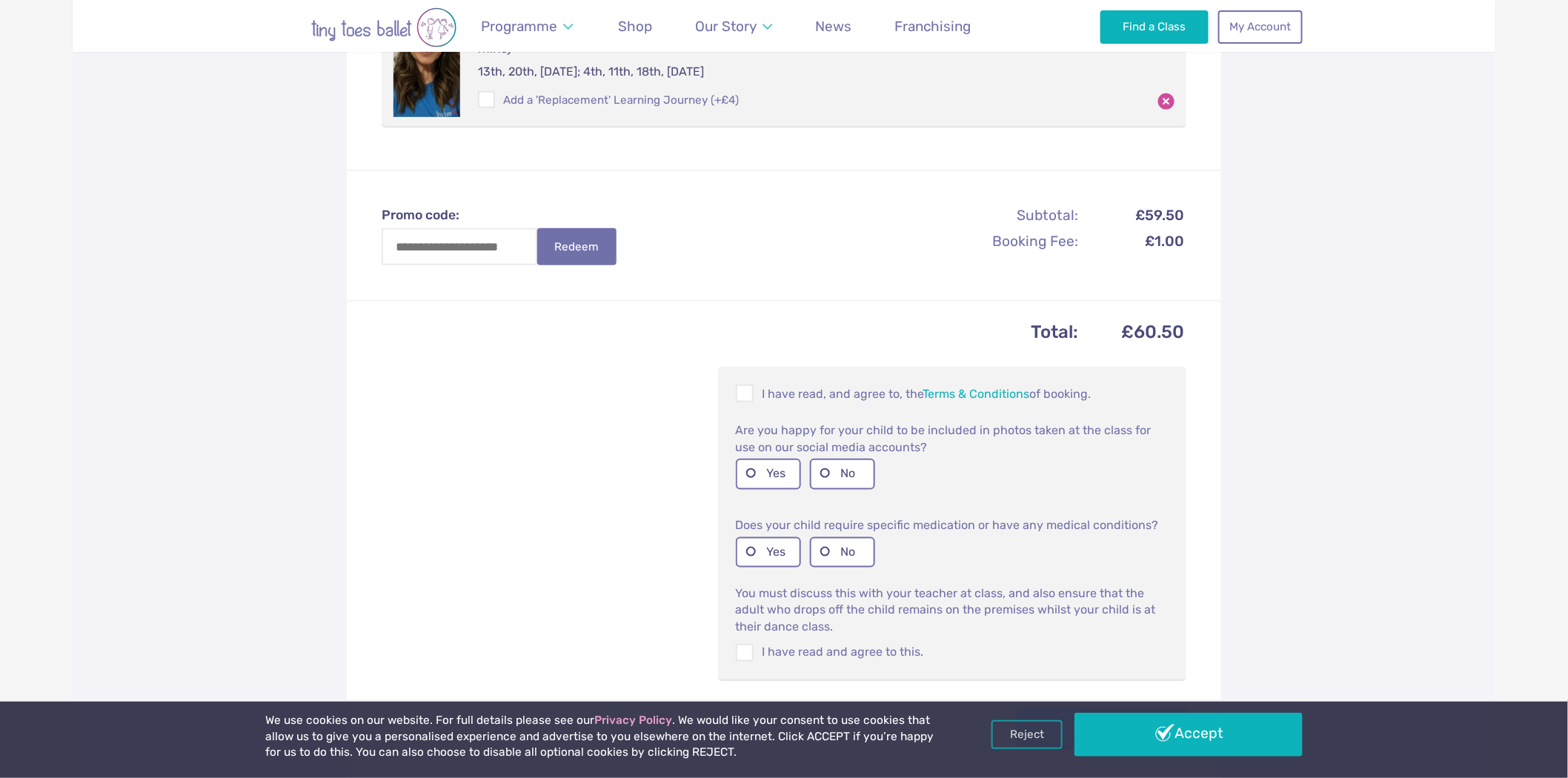
scroll to position [575, 0]
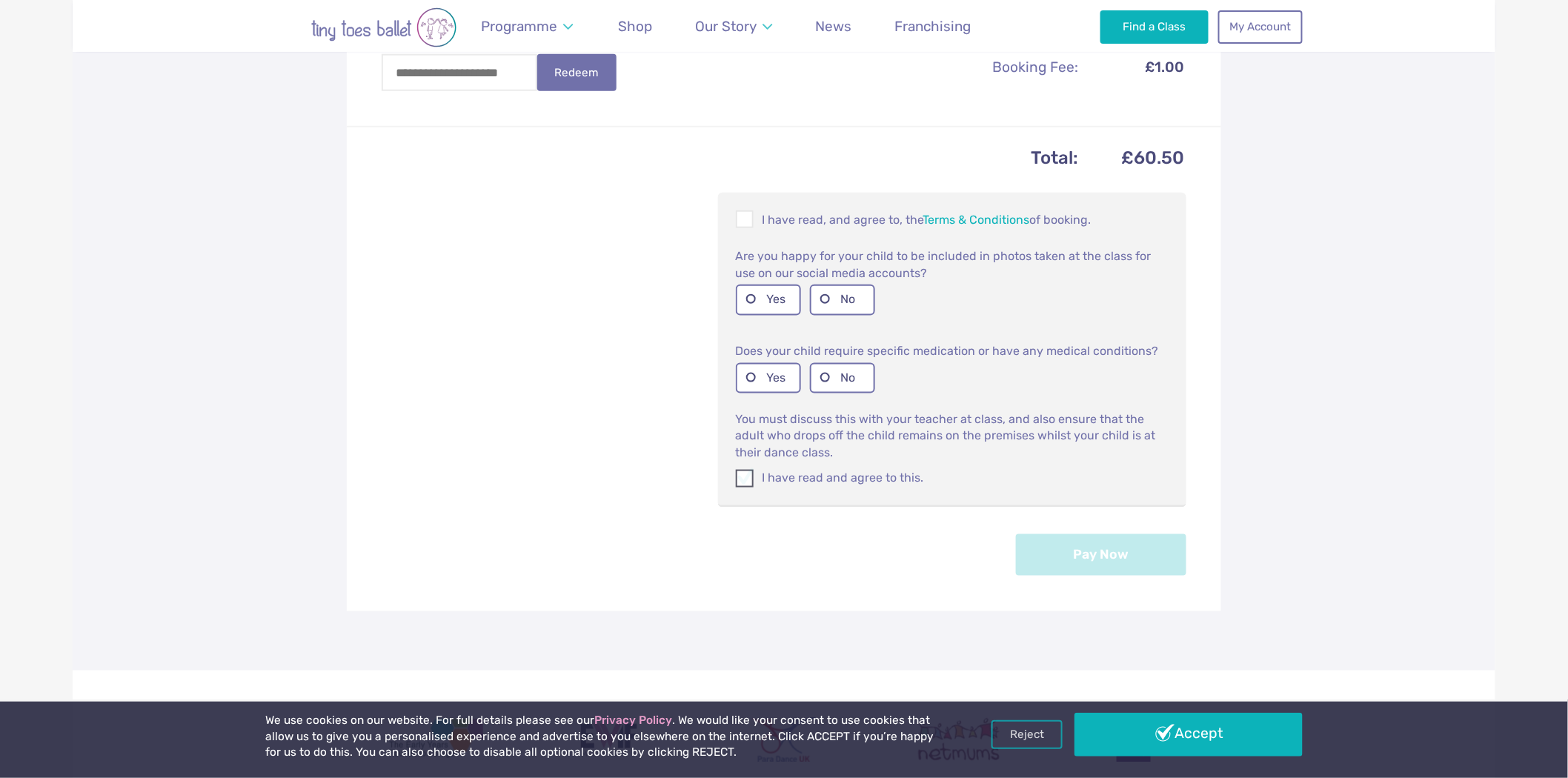
click at [809, 470] on label "I have read and agree to this." at bounding box center [952, 478] width 433 height 17
click at [1077, 533] on button "Pay Now" at bounding box center [1100, 553] width 170 height 41
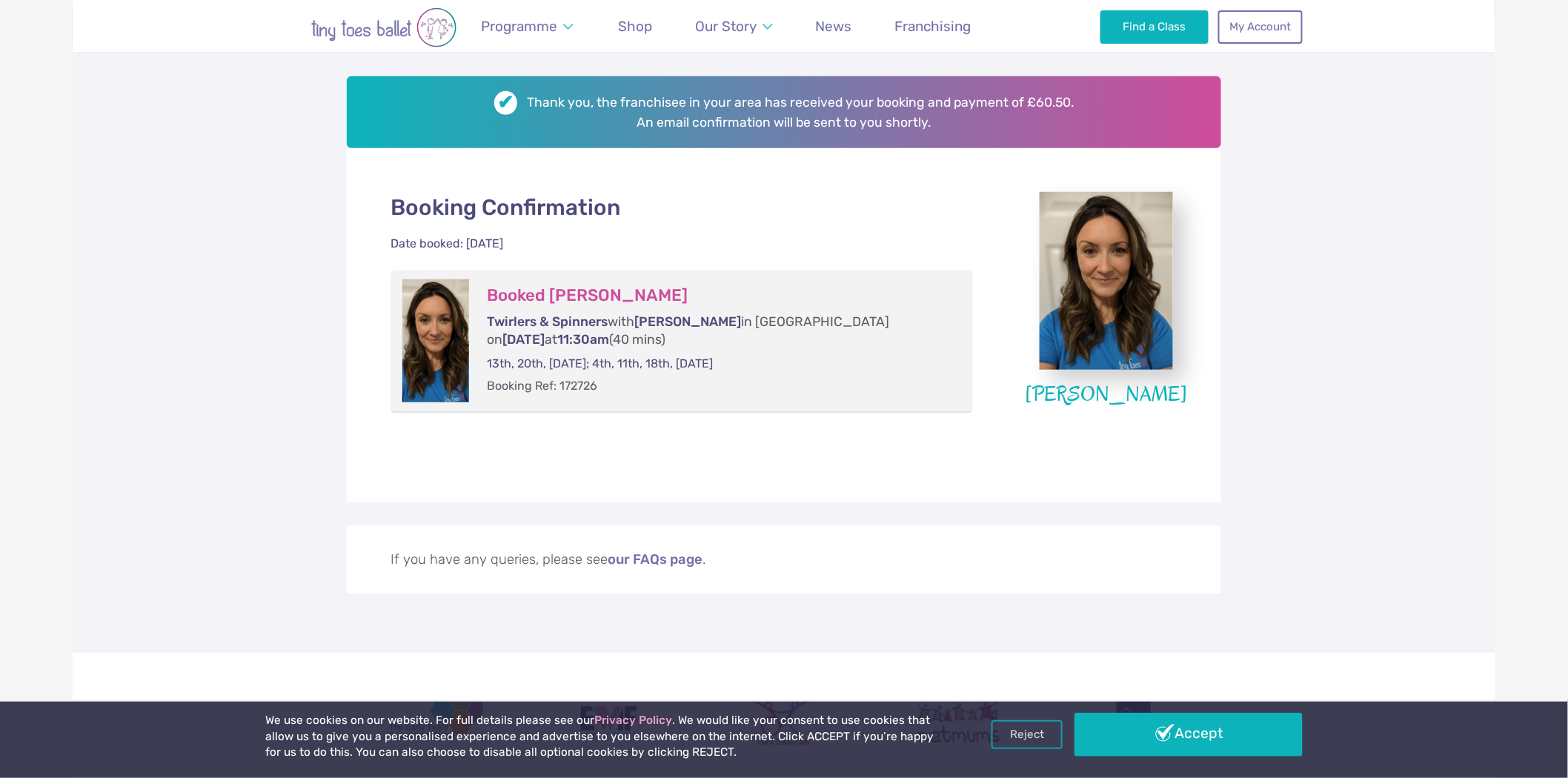
scroll to position [247, 0]
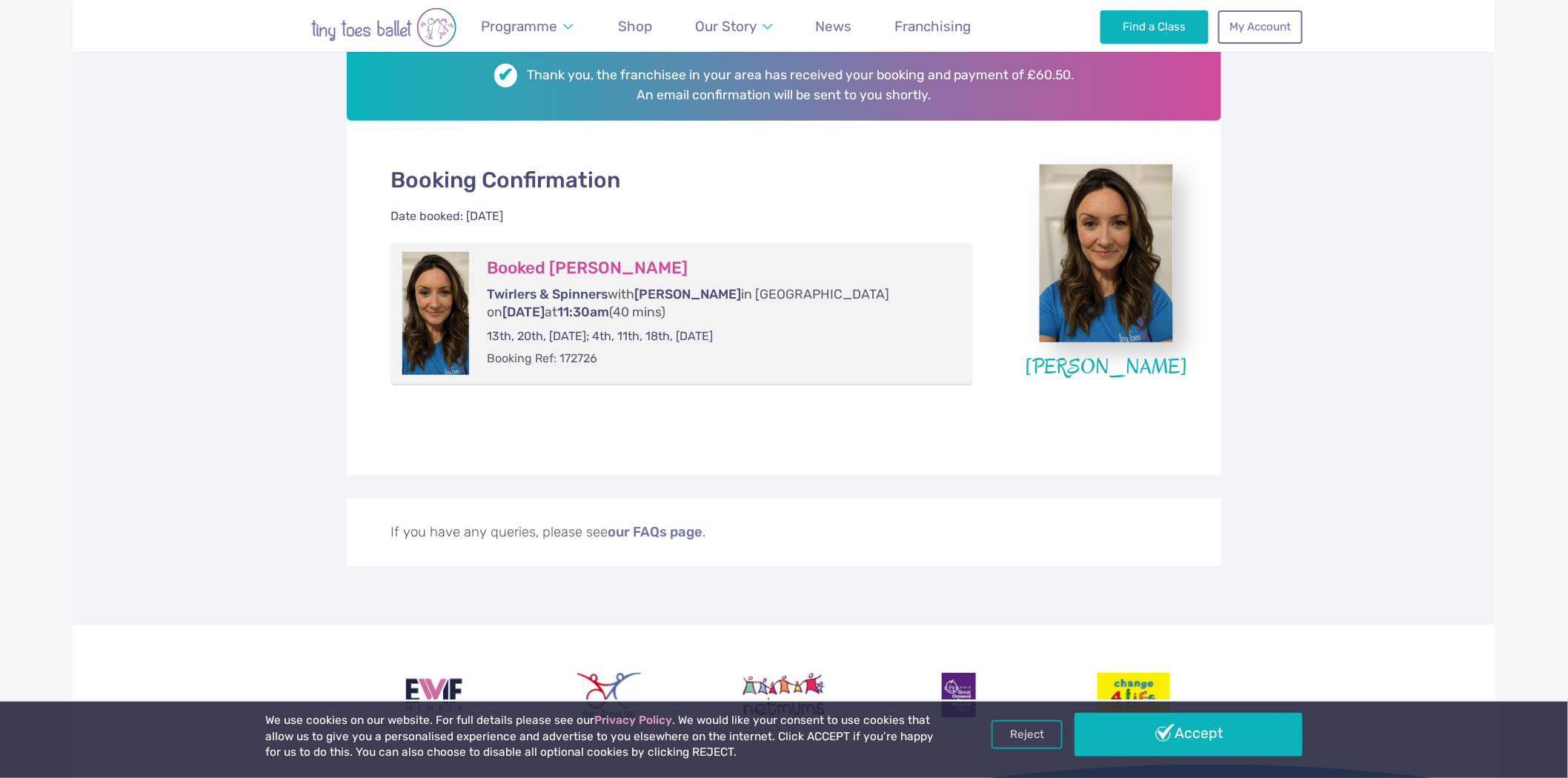
click at [1113, 239] on img at bounding box center [1106, 253] width 134 height 178
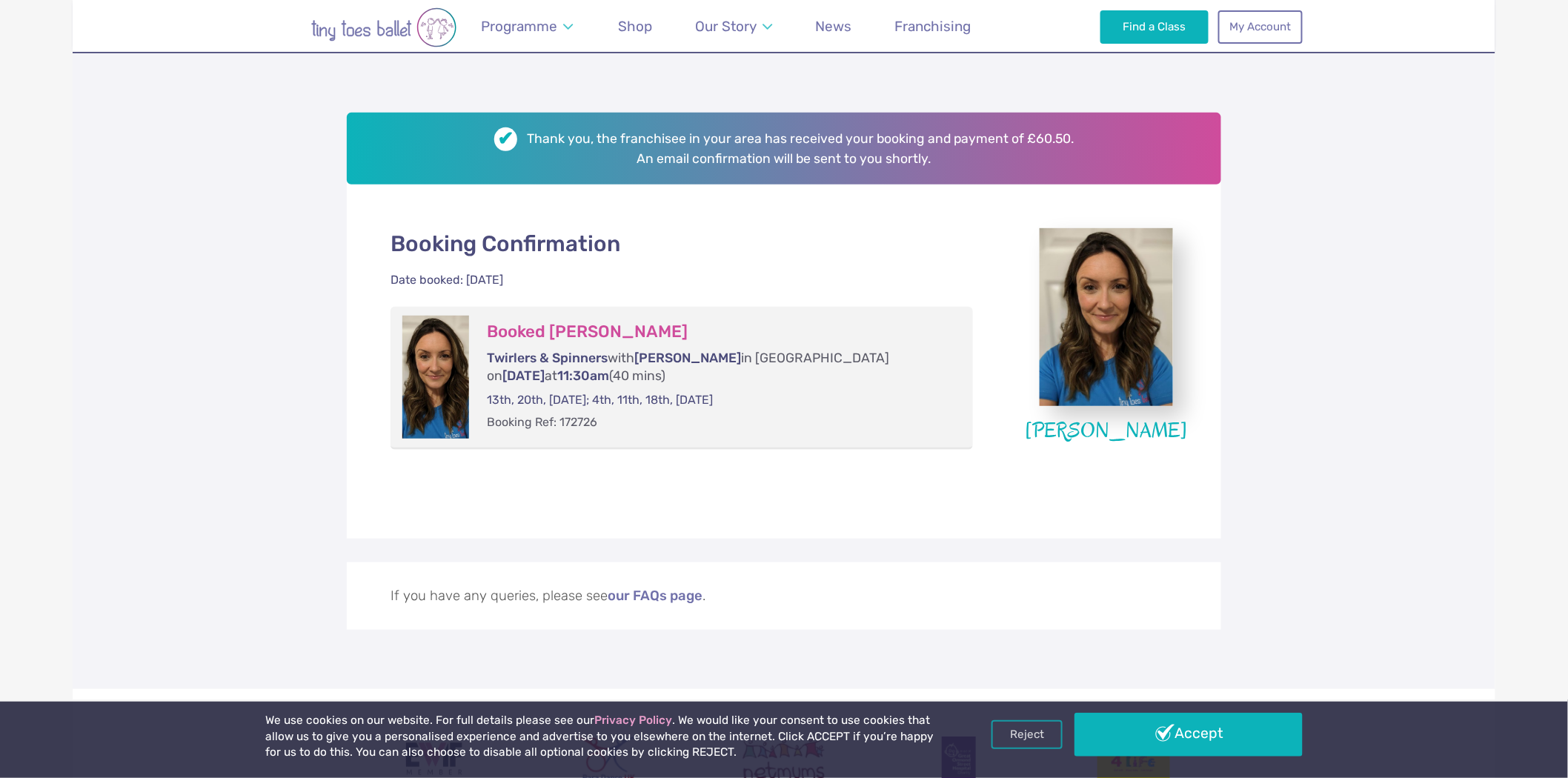
scroll to position [165, 0]
